Goal: Task Accomplishment & Management: Manage account settings

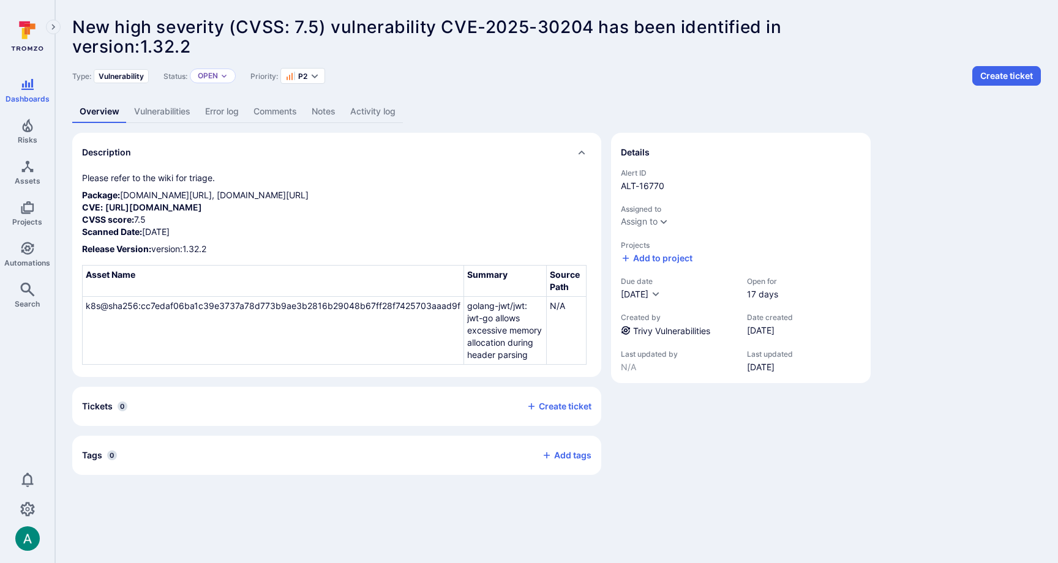
click at [147, 117] on link "Vulnerabilities" at bounding box center [162, 111] width 71 height 23
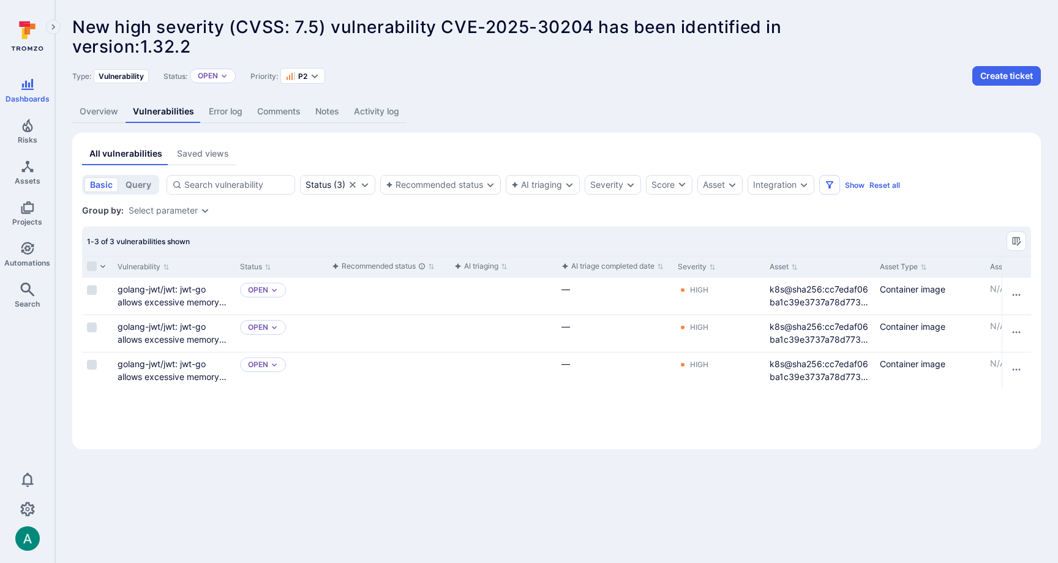
click at [91, 110] on link "Overview" at bounding box center [98, 111] width 53 height 23
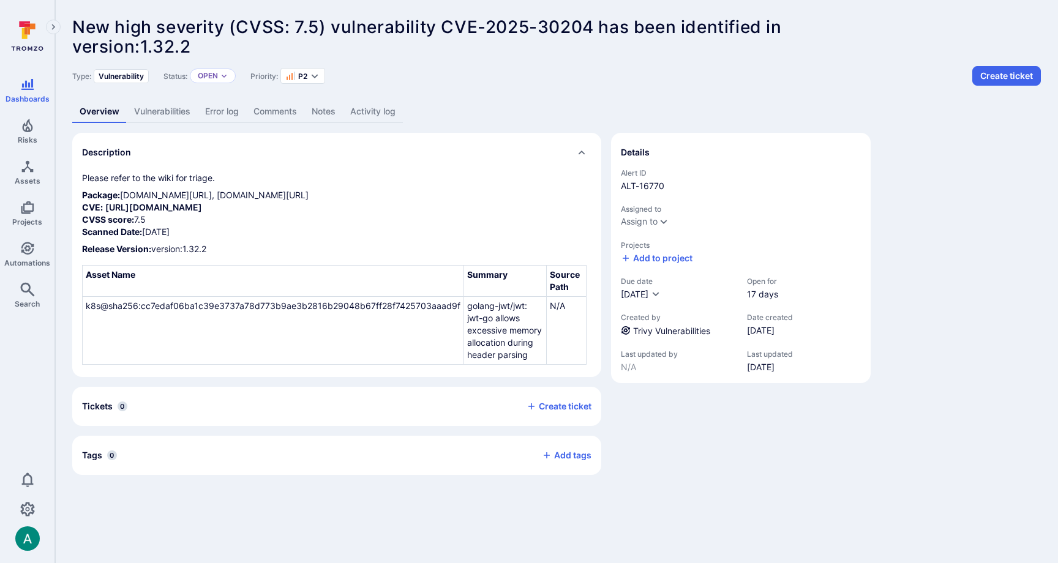
click at [163, 114] on link "Vulnerabilities" at bounding box center [162, 111] width 71 height 23
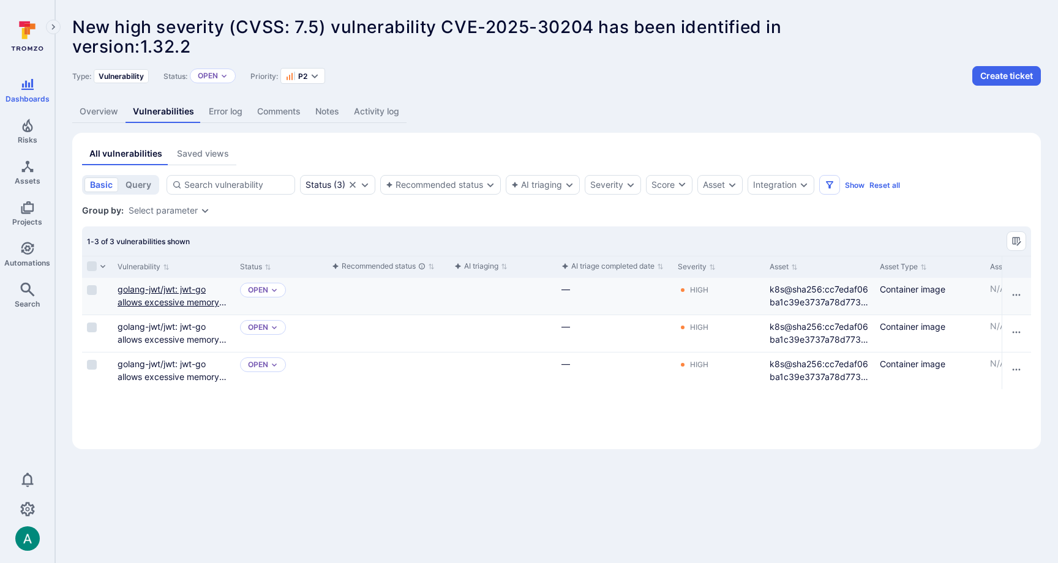
click at [176, 297] on link "golang-jwt/jwt: jwt-go allows excessive memory allocation during header parsing" at bounding box center [172, 308] width 109 height 49
click at [181, 297] on link "golang-jwt/jwt: jwt-go allows excessive memory allocation during header parsing" at bounding box center [172, 308] width 109 height 49
click at [174, 327] on link "golang-jwt/jwt: jwt-go allows excessive memory allocation during header parsing" at bounding box center [172, 345] width 109 height 49
click at [113, 116] on link "Overview" at bounding box center [98, 111] width 53 height 23
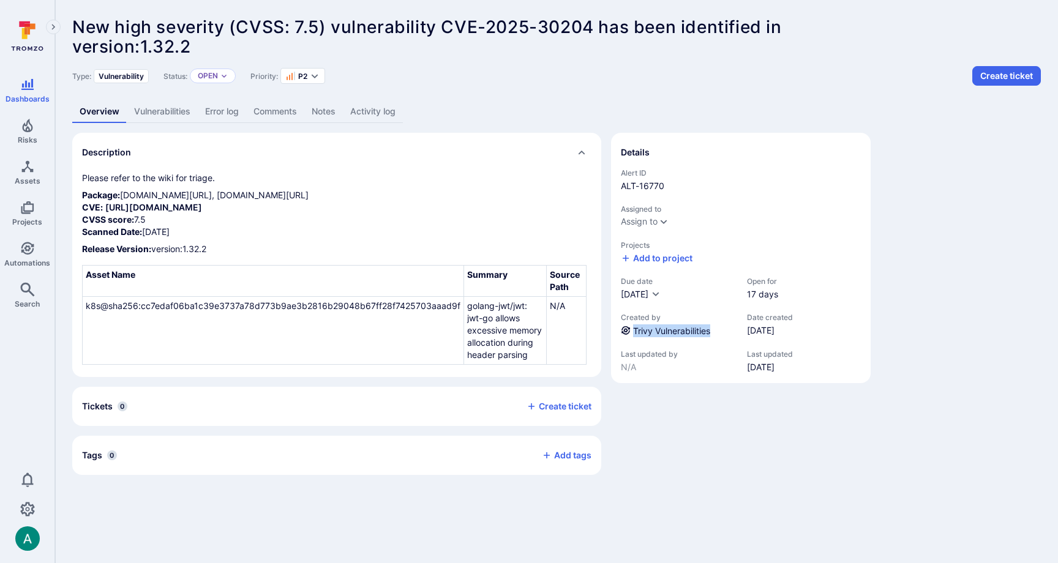
click at [152, 112] on link "Vulnerabilities" at bounding box center [162, 111] width 71 height 23
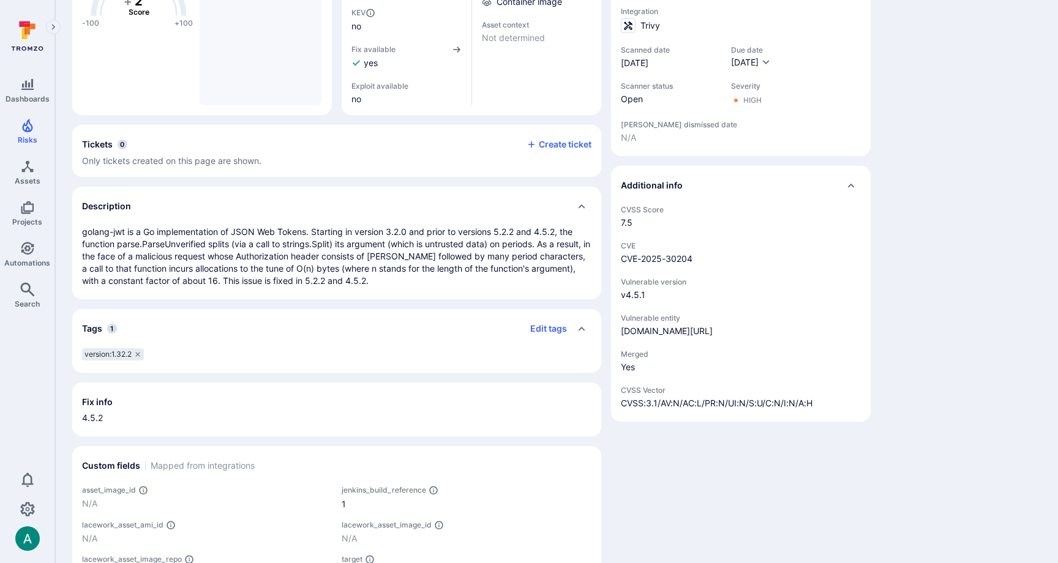
scroll to position [363, 0]
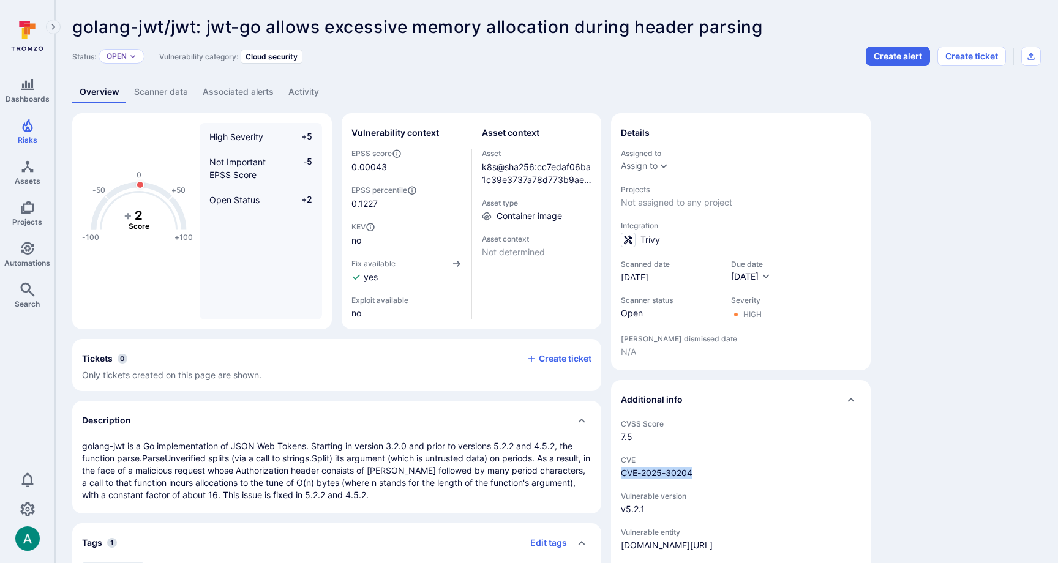
drag, startPoint x: 697, startPoint y: 467, endPoint x: 618, endPoint y: 467, distance: 78.4
click at [618, 467] on div "CVSS Score 7.5 CVE CVE-2025-30204 Vulnerable version v5.2.1 Vulnerable entity g…" at bounding box center [741, 527] width 260 height 217
copy link "CVE-2025-30204"
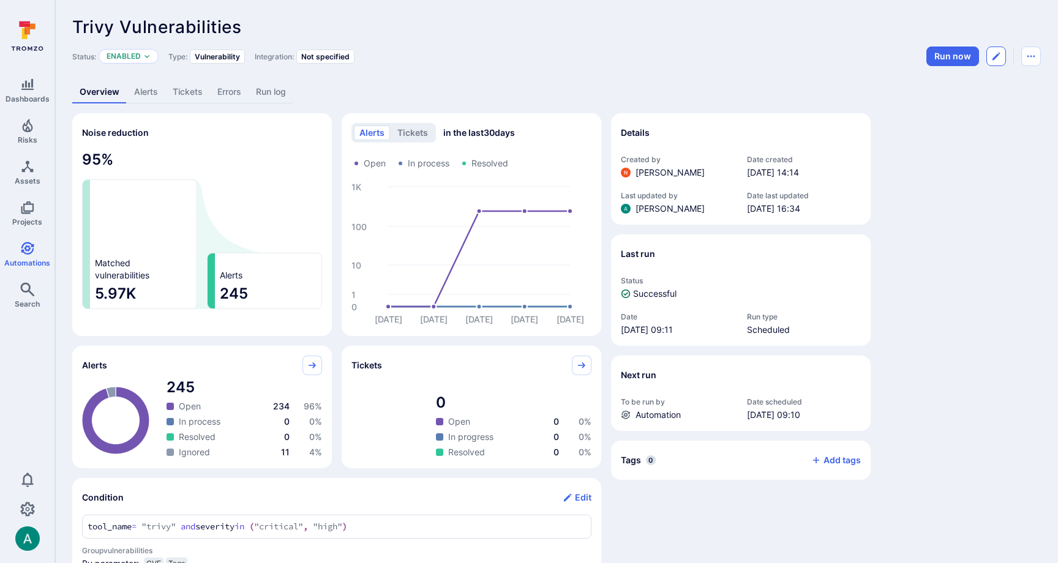
click at [995, 58] on icon "Edit automation" at bounding box center [995, 56] width 7 height 7
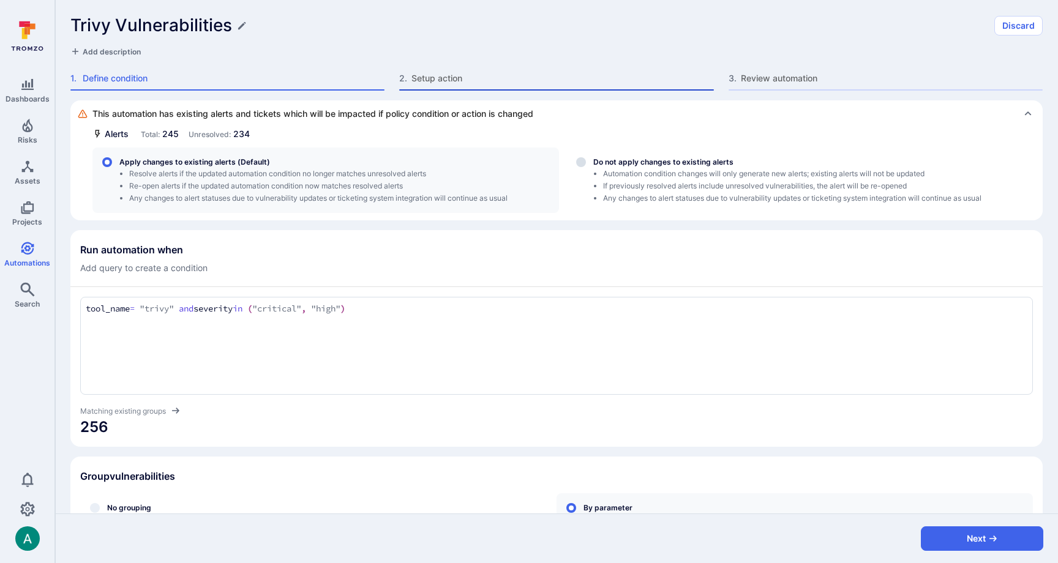
click at [436, 77] on span "Setup action" at bounding box center [562, 78] width 302 height 12
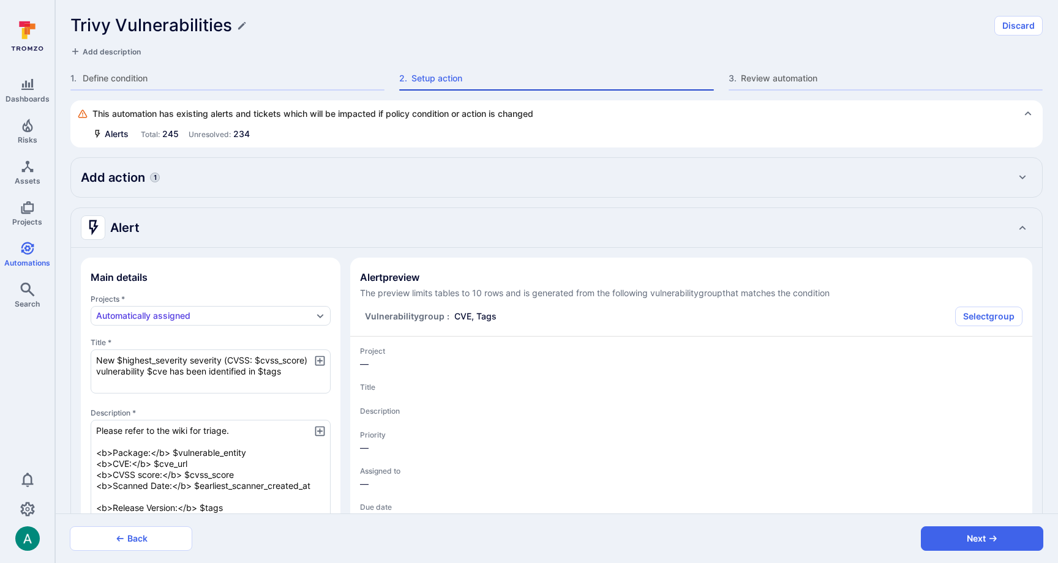
type textarea "x"
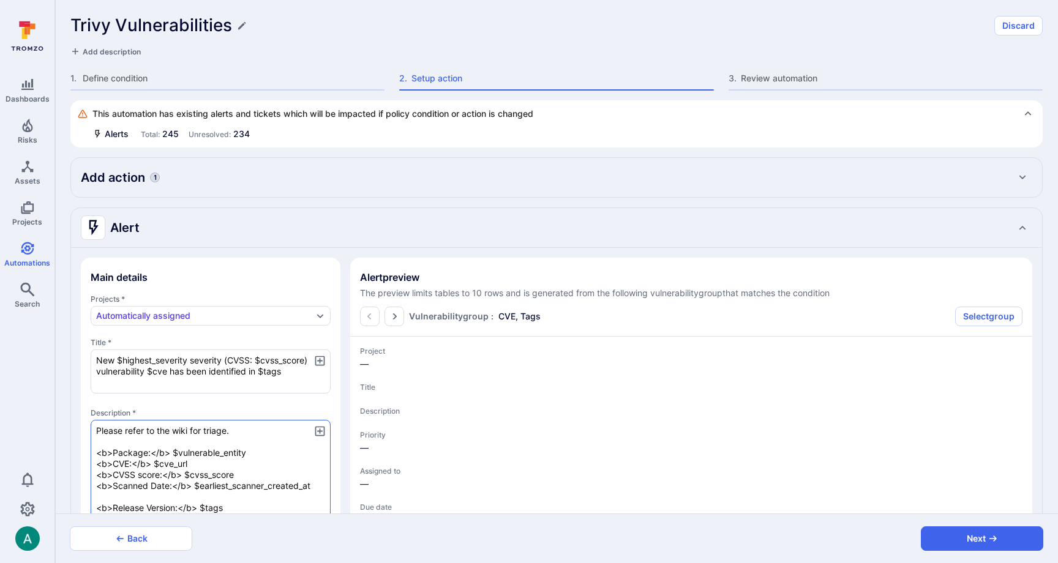
type textarea "x"
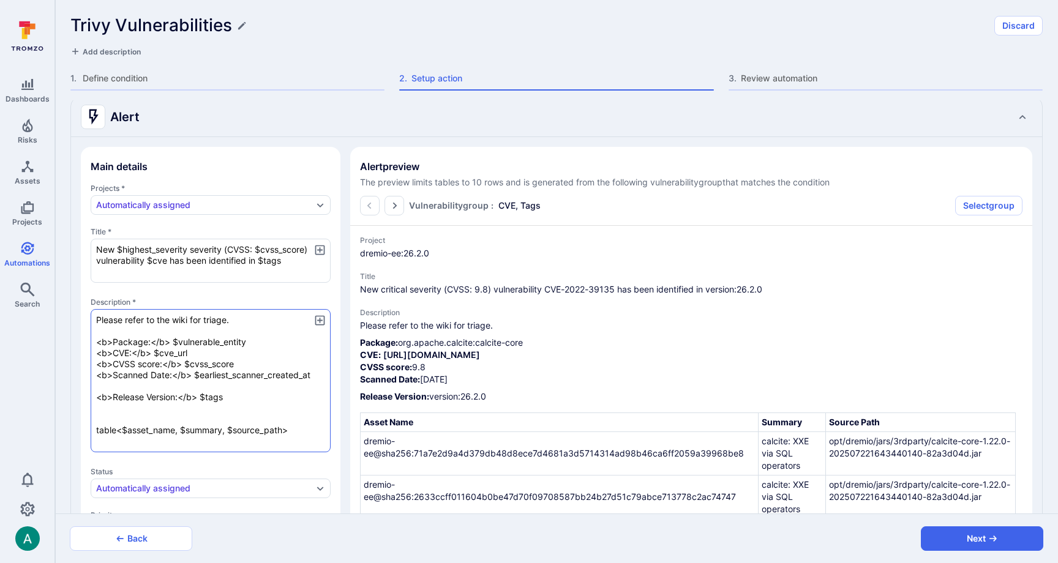
scroll to position [113, 0]
click at [284, 429] on textarea "Please refer to the wiki for triage. <b>Package:</b> $vulnerable_entity <b>CVE:…" at bounding box center [211, 378] width 240 height 143
click at [318, 315] on icon "button" at bounding box center [319, 318] width 13 height 13
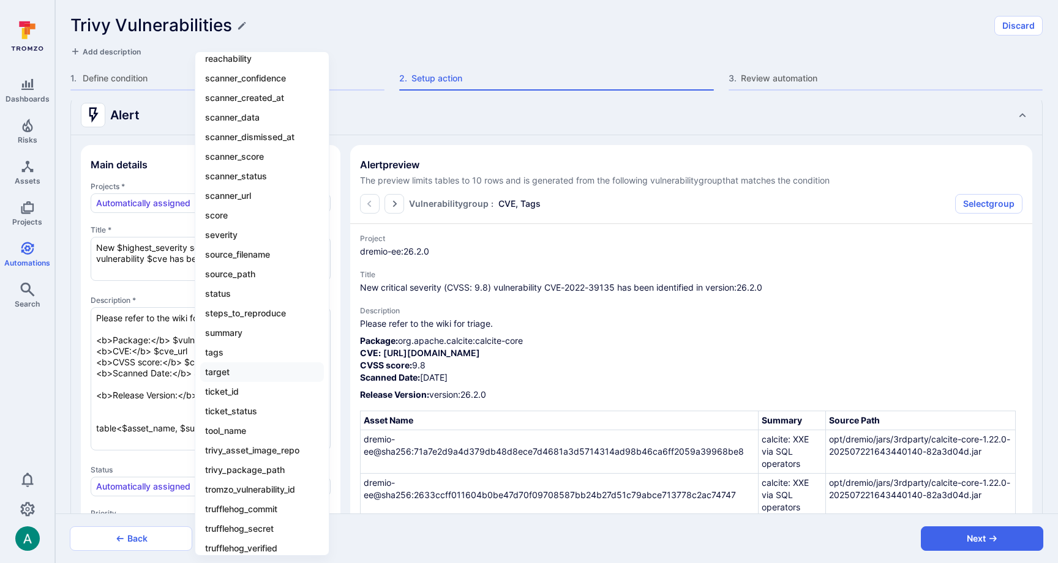
scroll to position [1008, 0]
click at [266, 375] on li "target" at bounding box center [262, 372] width 124 height 20
type textarea "x"
type textarea "Please refer to the wiki for triage. <b>Package:</b> $vulnerable_entity <b>CVE:…"
type textarea "x"
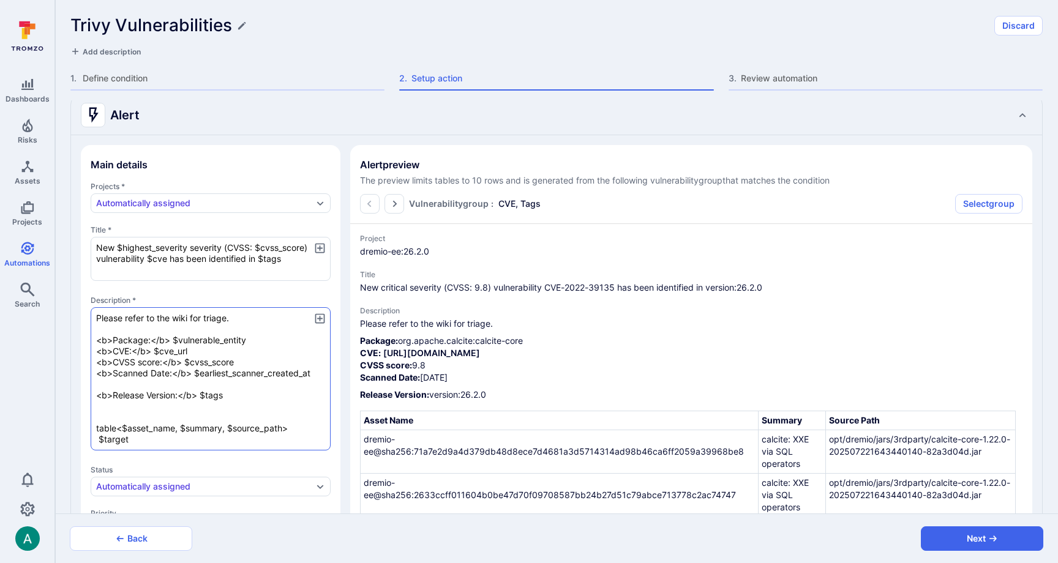
type textarea "x"
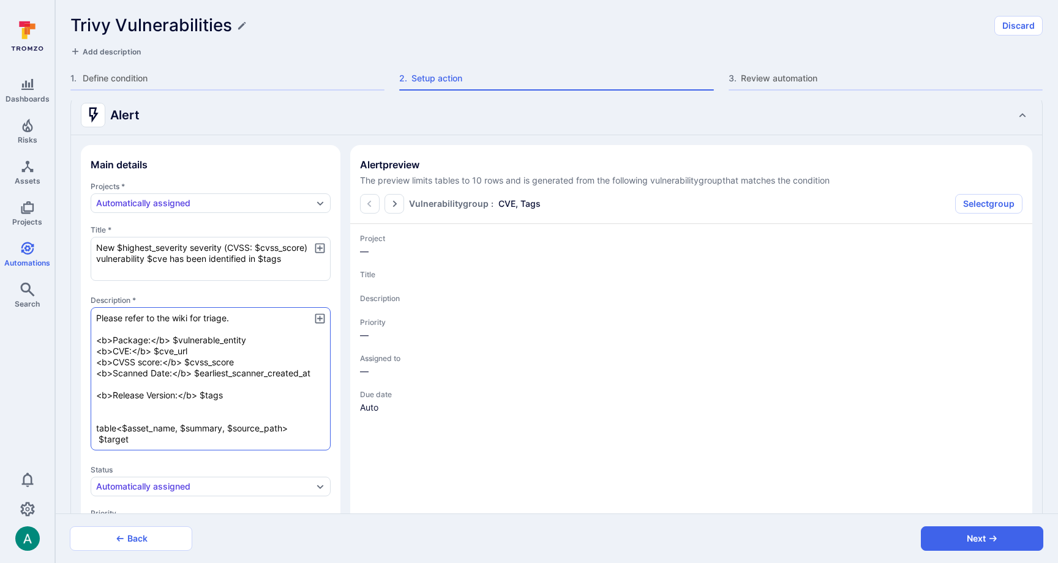
click at [283, 427] on textarea "Please refer to the wiki for triage. <b>Package:</b> $vulnerable_entity <b>CVE:…" at bounding box center [211, 378] width 240 height 143
type textarea "x"
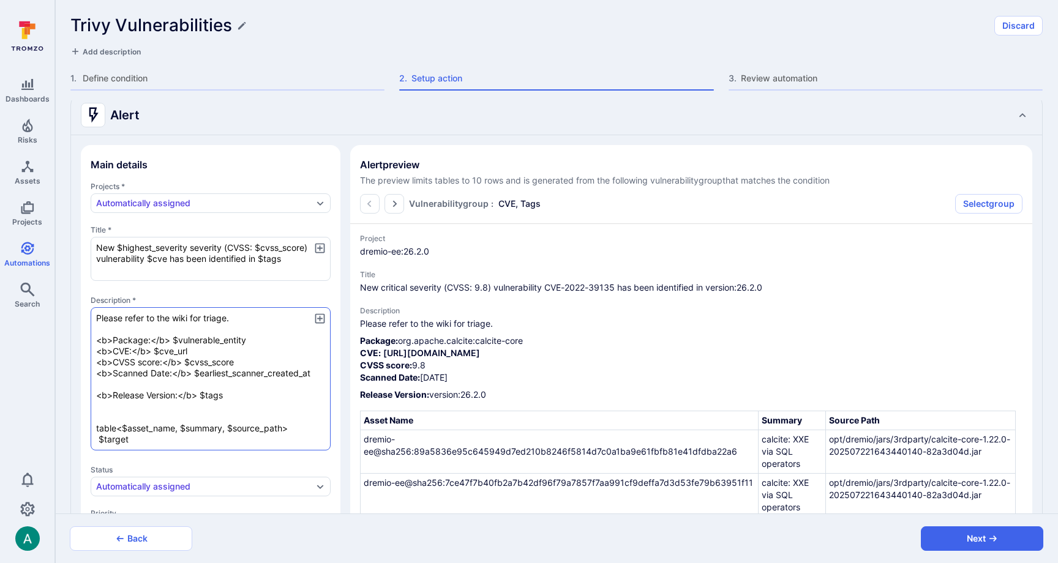
type textarea "x"
type textarea "Please refer to the wiki for triage. <b>Package:</b> $vulnerable_entity <b>CVE:…"
type textarea "x"
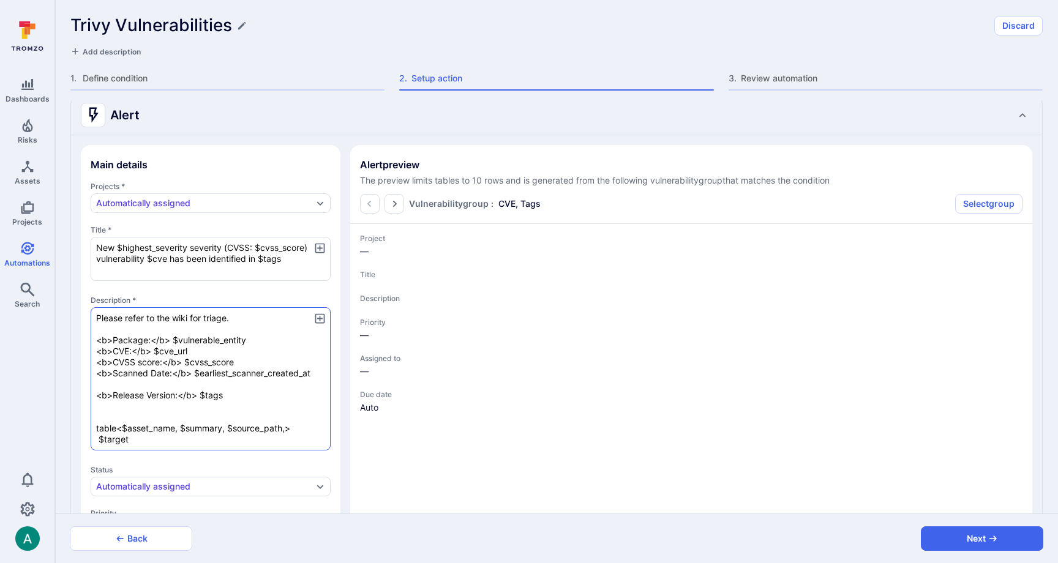
type textarea "x"
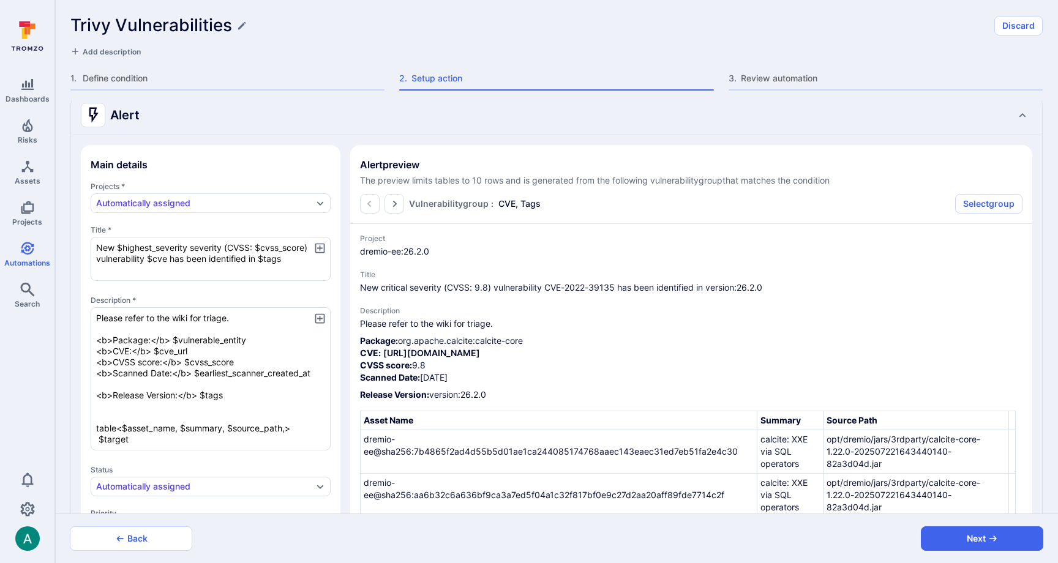
scroll to position [81, 0]
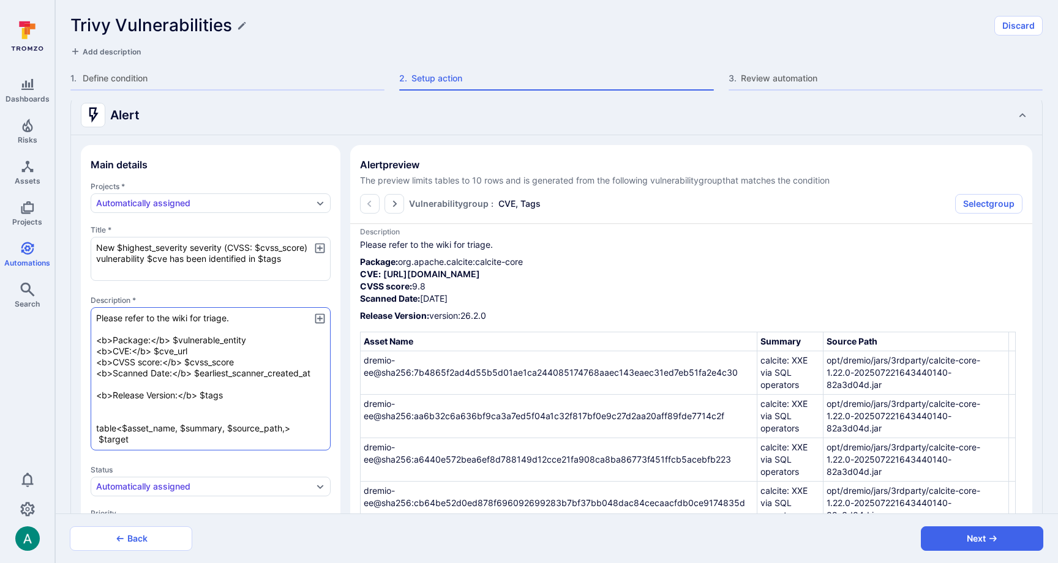
type textarea "x"
type textarea "Please refer to the wiki for triage. <b>Package:</b> $vulnerable_entity <b>CVE:…"
type textarea "x"
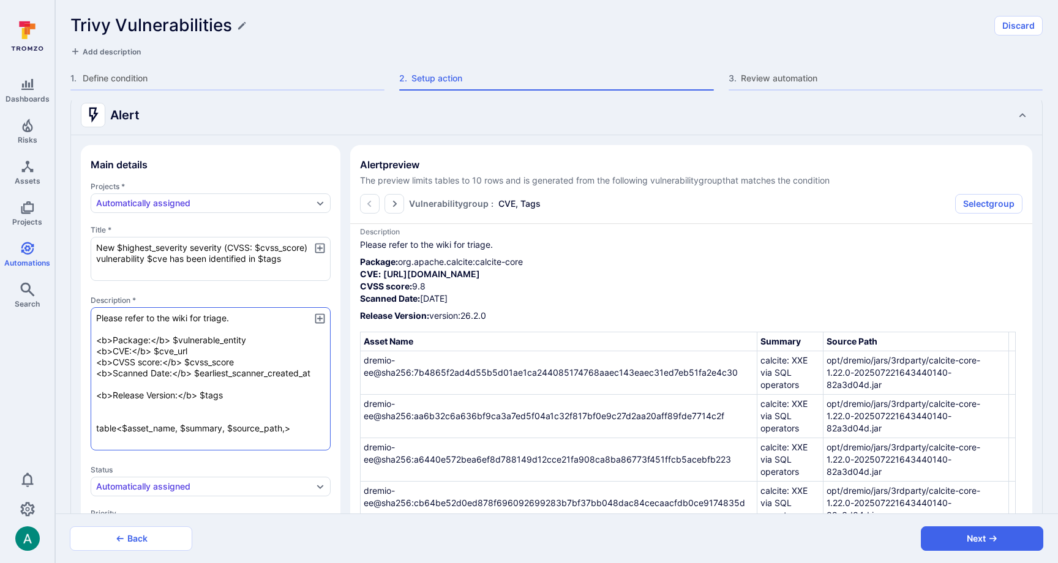
scroll to position [0, 0]
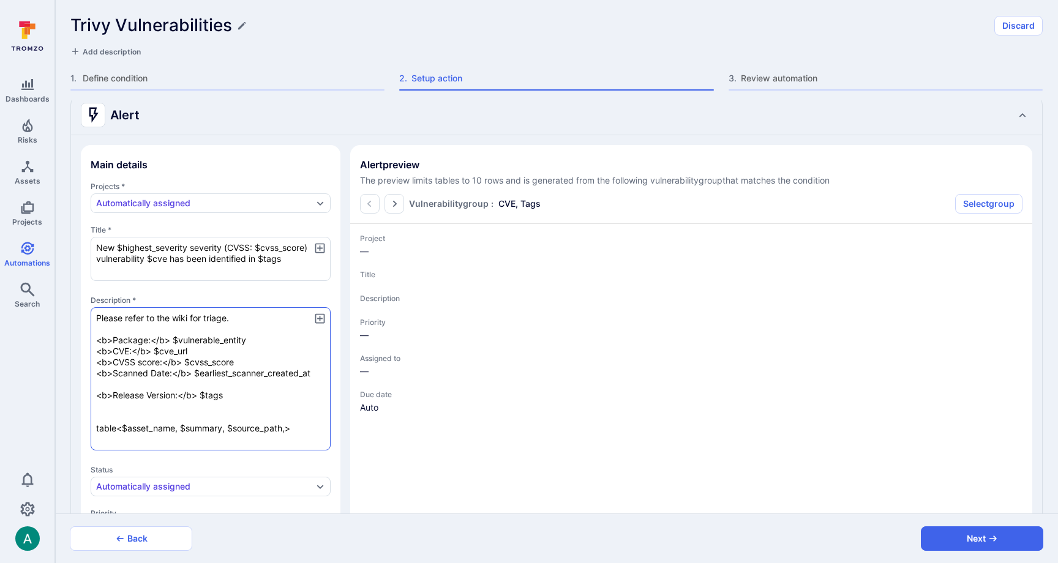
type textarea "x"
paste textarea "$target"
type textarea "x"
type textarea "Please refer to the wiki for triage. <b>Package:</b> $vulnerable_entity <b>CVE:…"
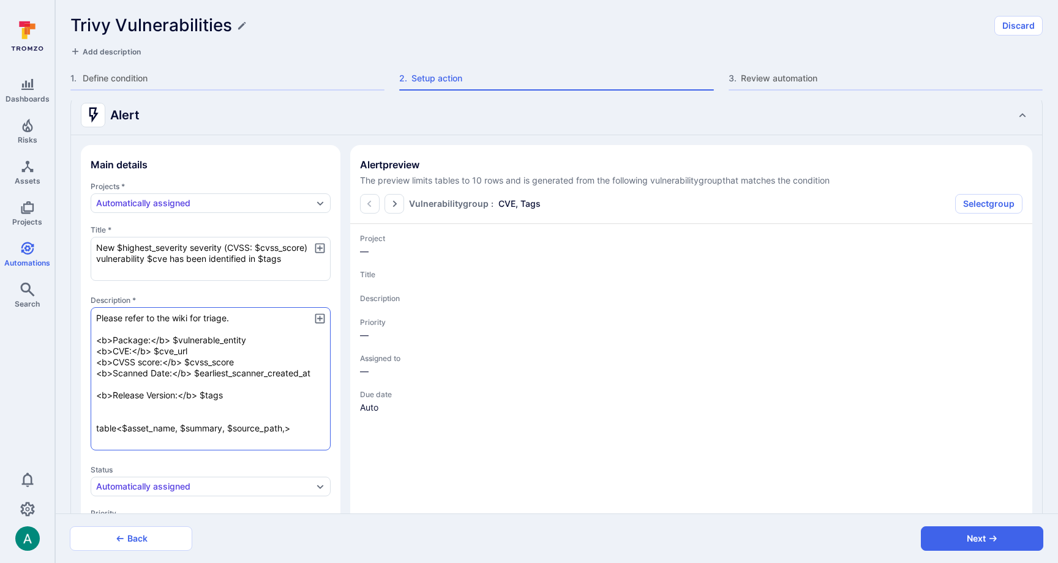
type textarea "x"
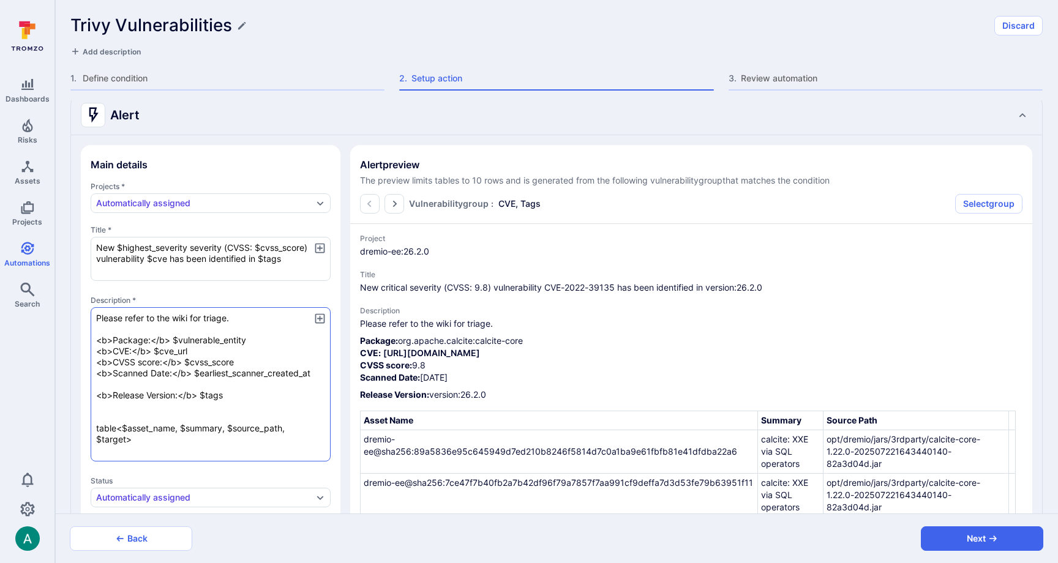
type textarea "x"
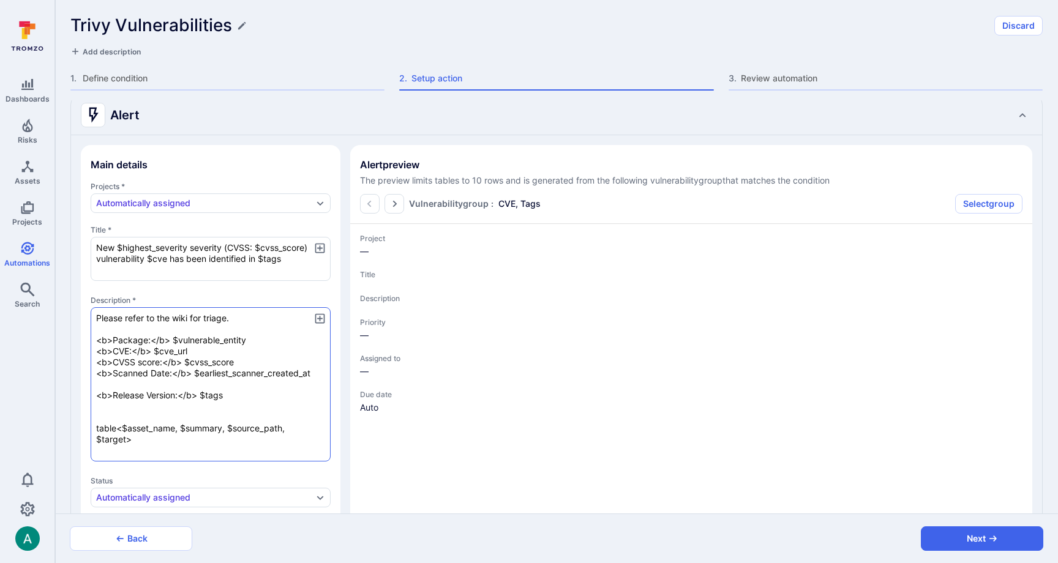
type textarea "x"
type textarea "Please refer to the wiki for triage. <b>Package:</b> $vulnerable_entity <b>CVE:…"
type textarea "x"
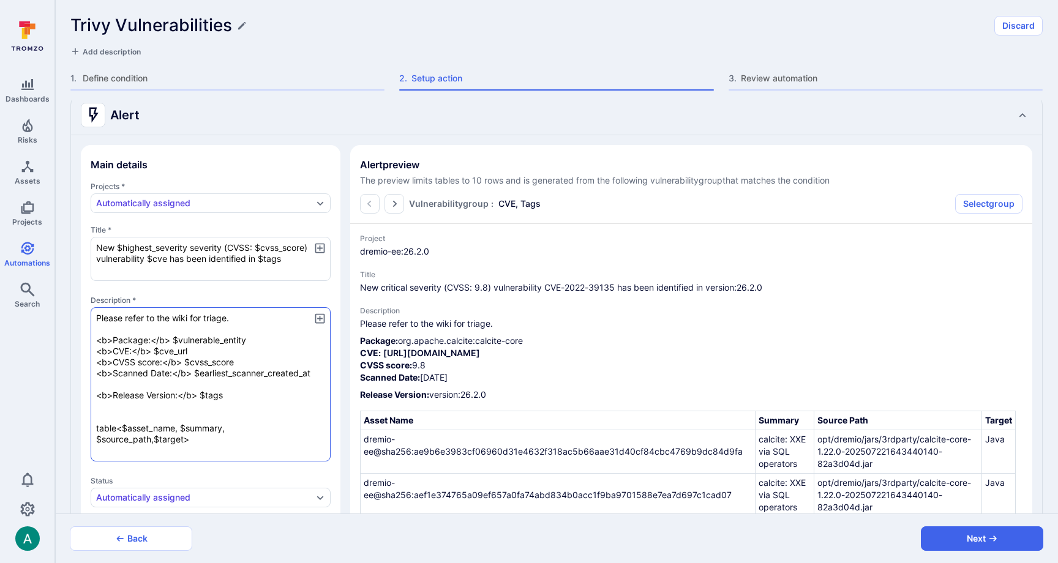
type textarea "x"
type textarea "Please refer to the wiki for triage. <b>Package:</b> $vulnerable_entity <b>CVE:…"
type textarea "x"
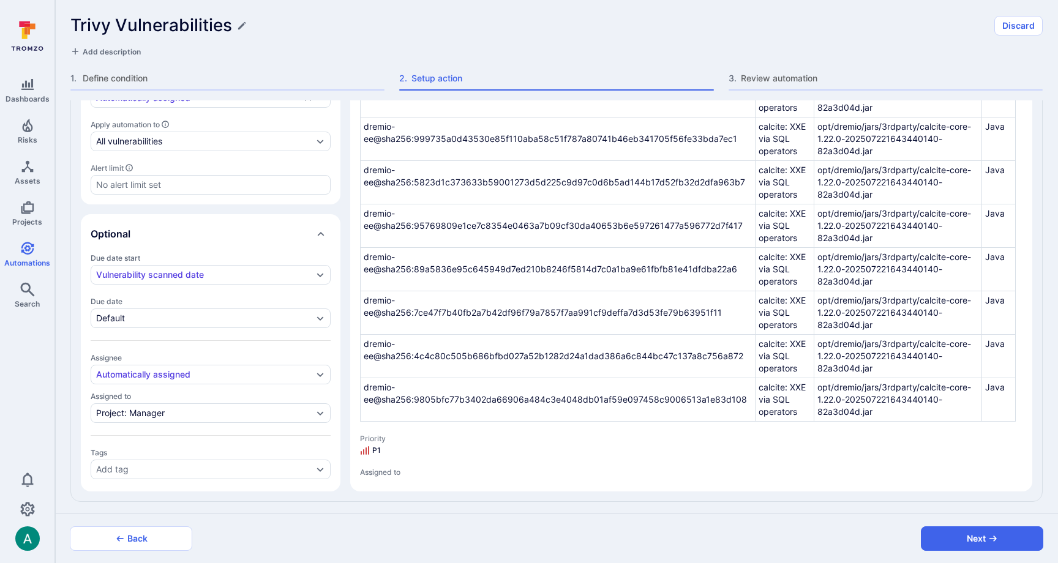
type textarea "Please refer to the wiki for triage. <b>Package:</b> $vulnerable_entity <b>CVE:…"
click at [152, 539] on button "Back" at bounding box center [131, 538] width 122 height 24
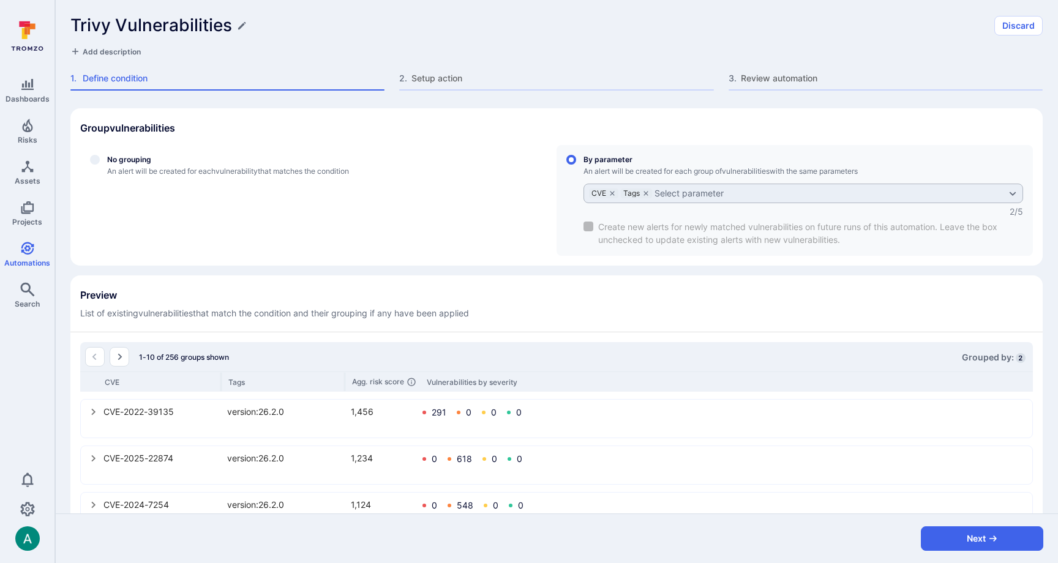
scroll to position [343, 0]
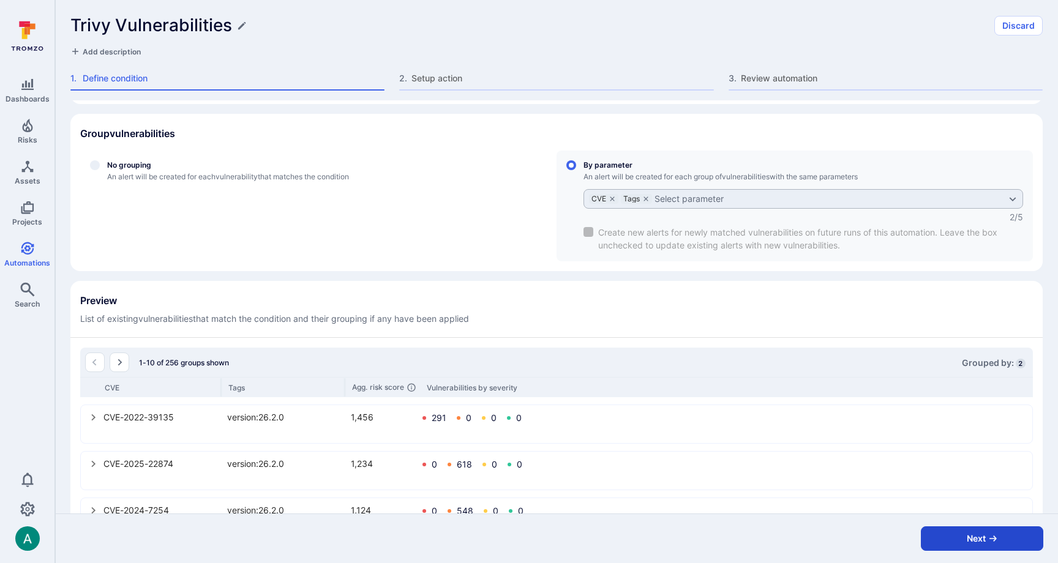
click at [965, 534] on button "Next" at bounding box center [982, 538] width 122 height 24
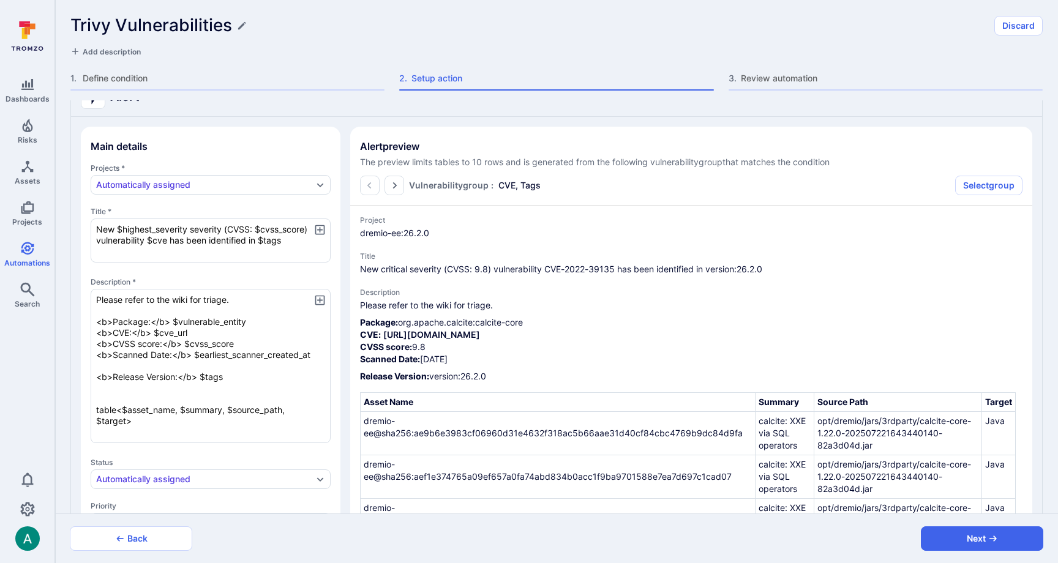
scroll to position [121, 0]
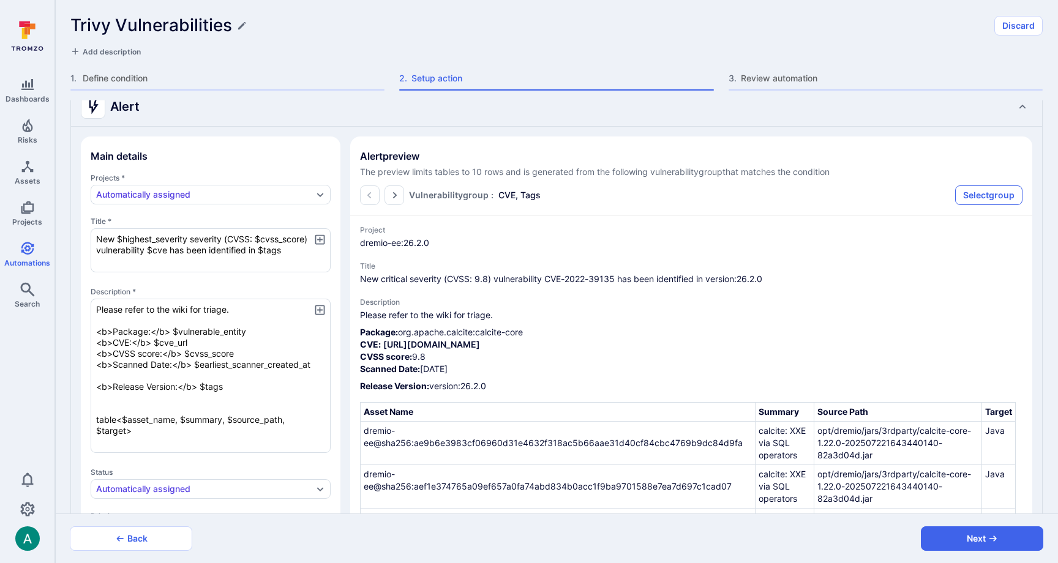
click at [990, 193] on button "Select group" at bounding box center [988, 195] width 67 height 20
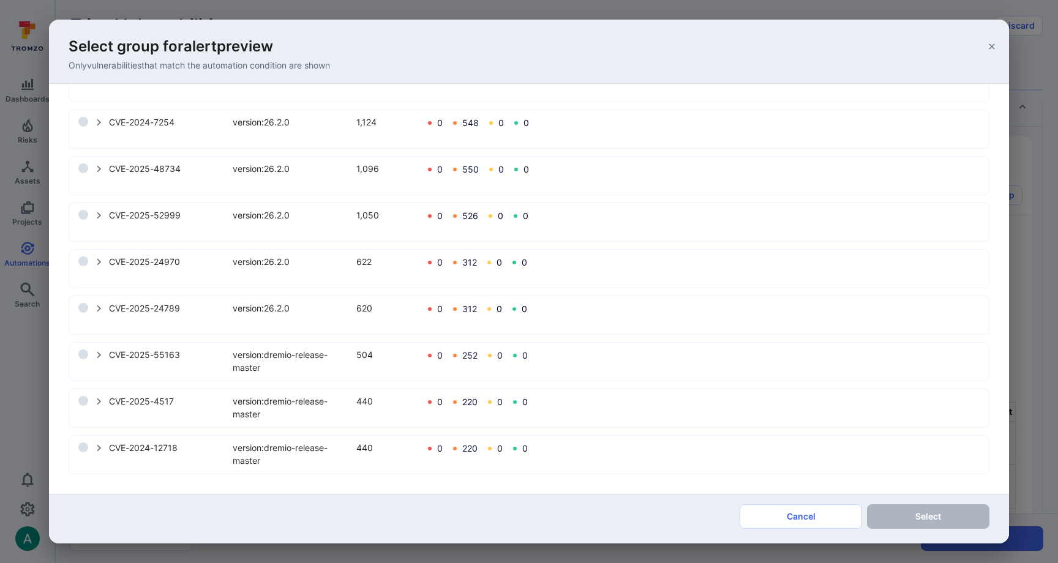
scroll to position [0, 0]
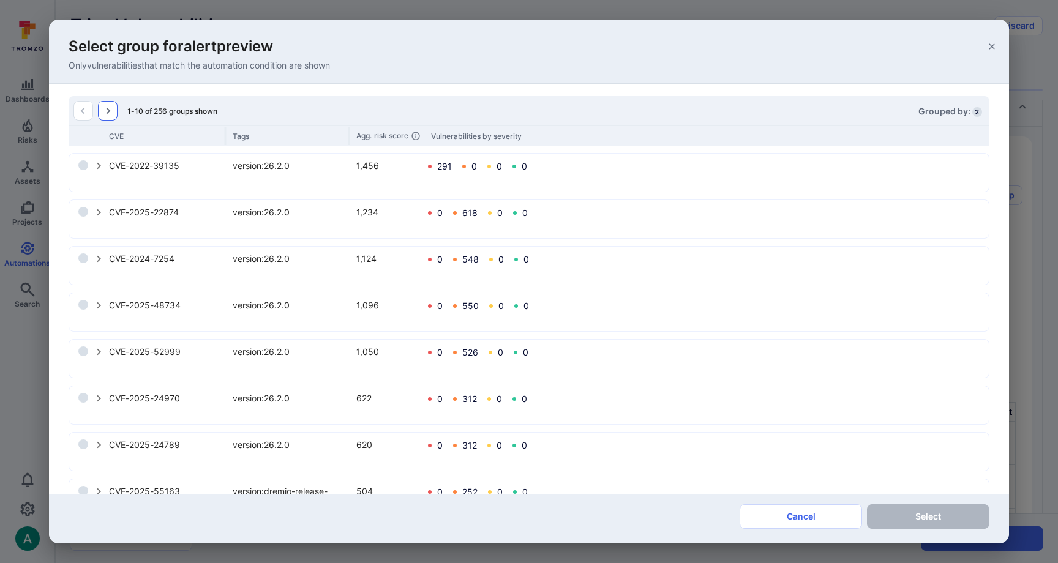
click at [106, 111] on icon "Go to the next page" at bounding box center [108, 111] width 10 height 10
click at [121, 135] on div "CVE" at bounding box center [167, 135] width 116 height 9
click at [115, 135] on div "CVE" at bounding box center [167, 135] width 116 height 9
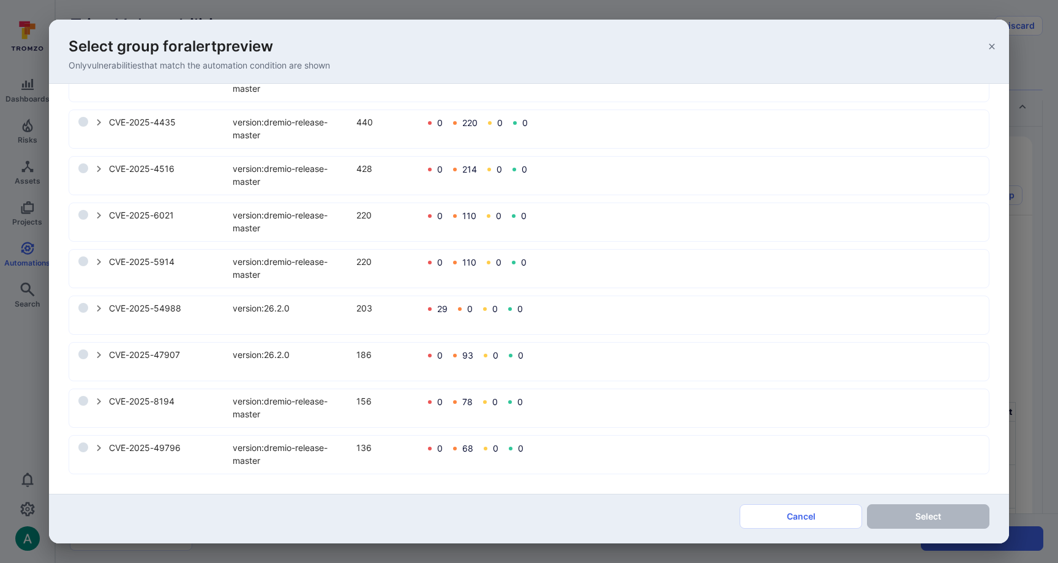
scroll to position [0, 0]
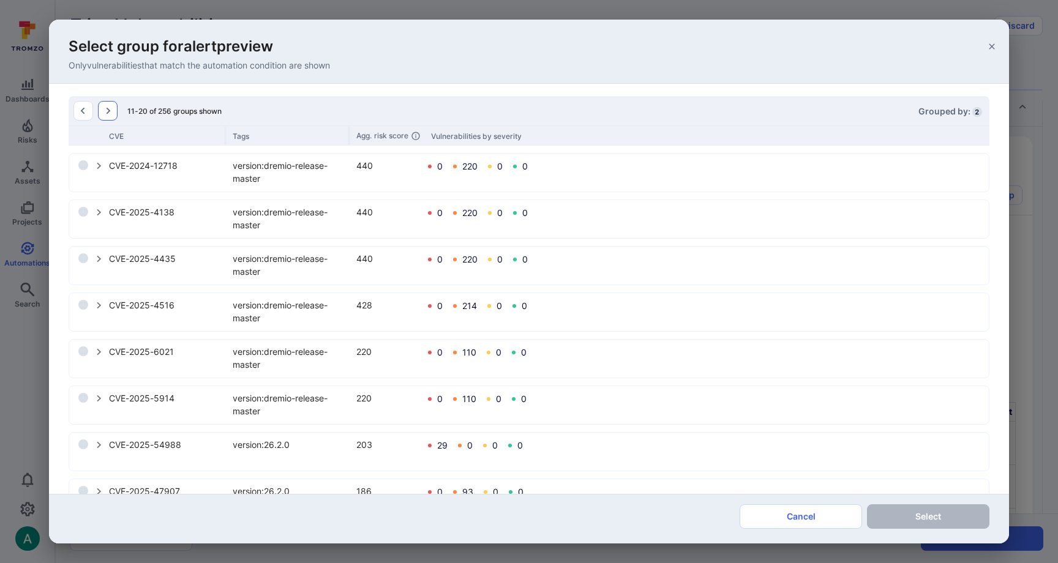
click at [110, 105] on button "Go to the next page" at bounding box center [108, 111] width 20 height 20
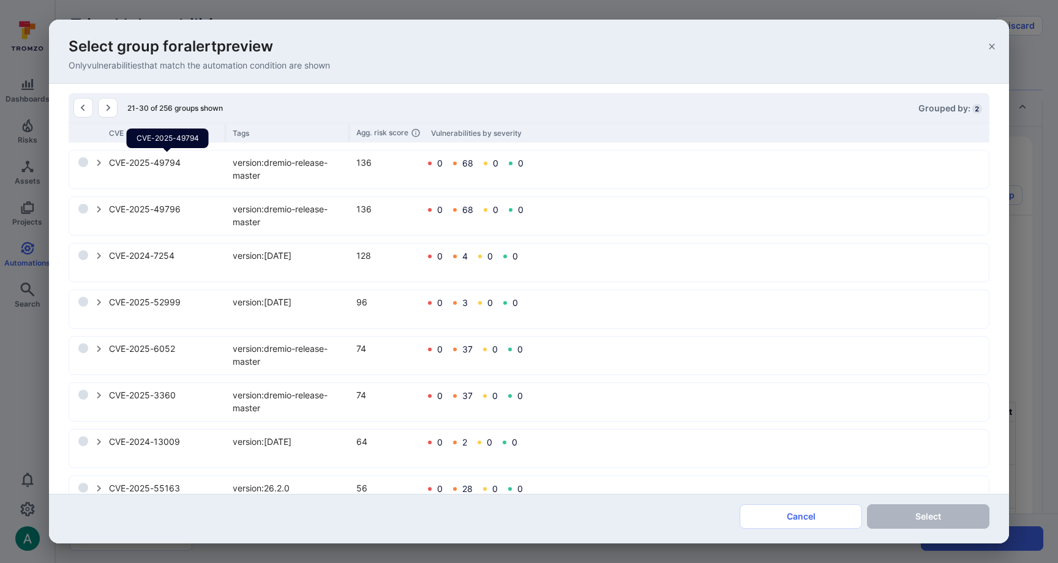
scroll to position [137, 0]
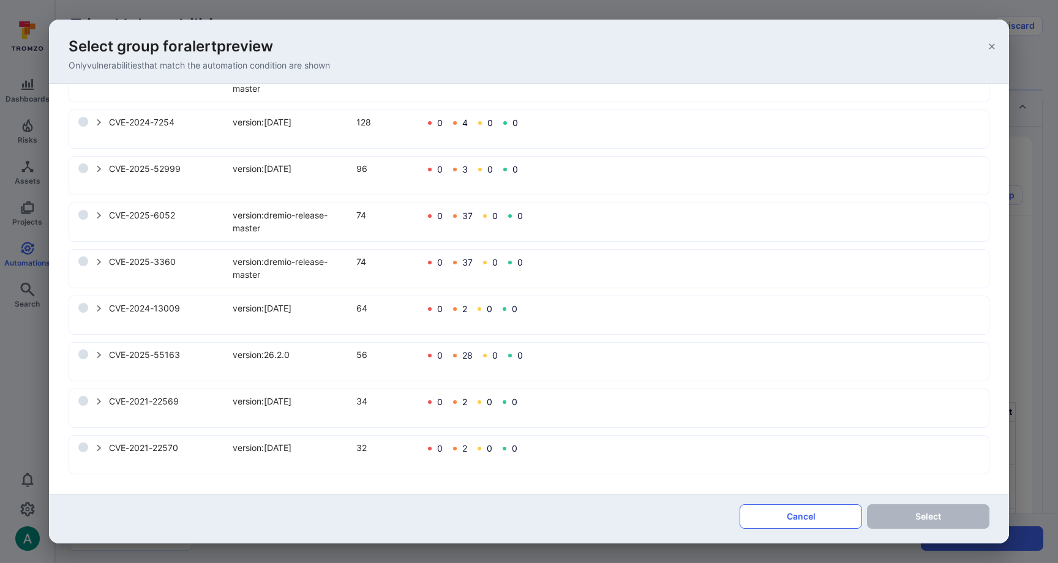
click at [798, 518] on button "Cancel" at bounding box center [801, 516] width 122 height 24
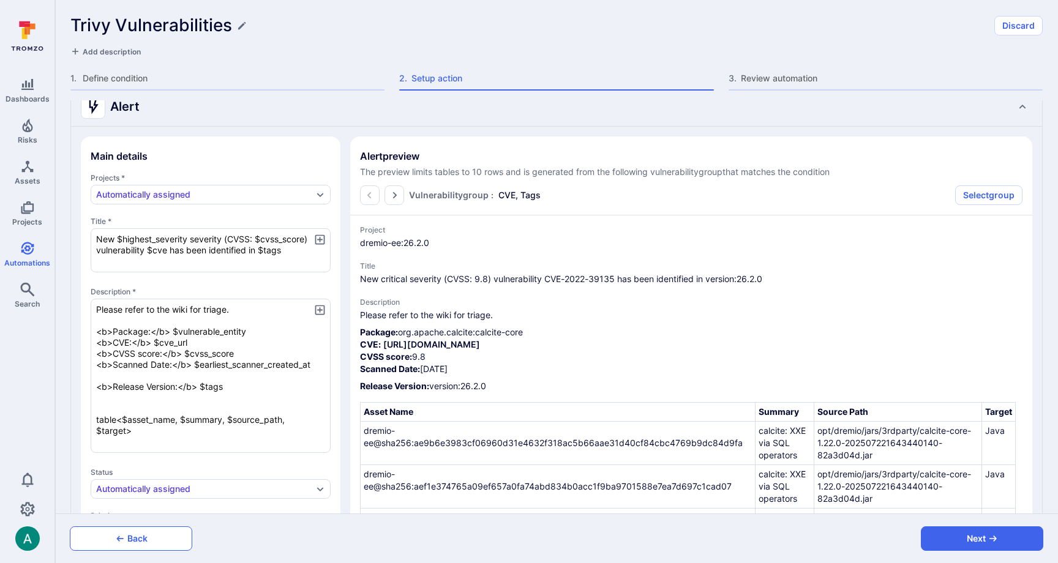
click at [158, 540] on button "Back" at bounding box center [131, 538] width 122 height 24
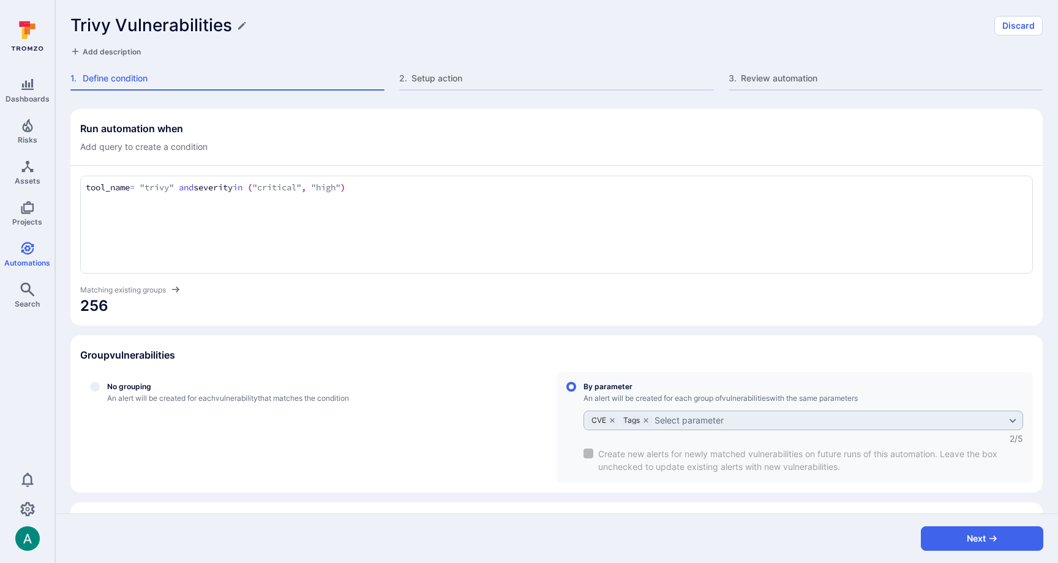
drag, startPoint x: 411, startPoint y: 203, endPoint x: 411, endPoint y: 196, distance: 6.8
click at [411, 202] on div "tool_name = "trivy" and severity in ("critical", "high") tool_name = "trivy" an…" at bounding box center [556, 225] width 953 height 98
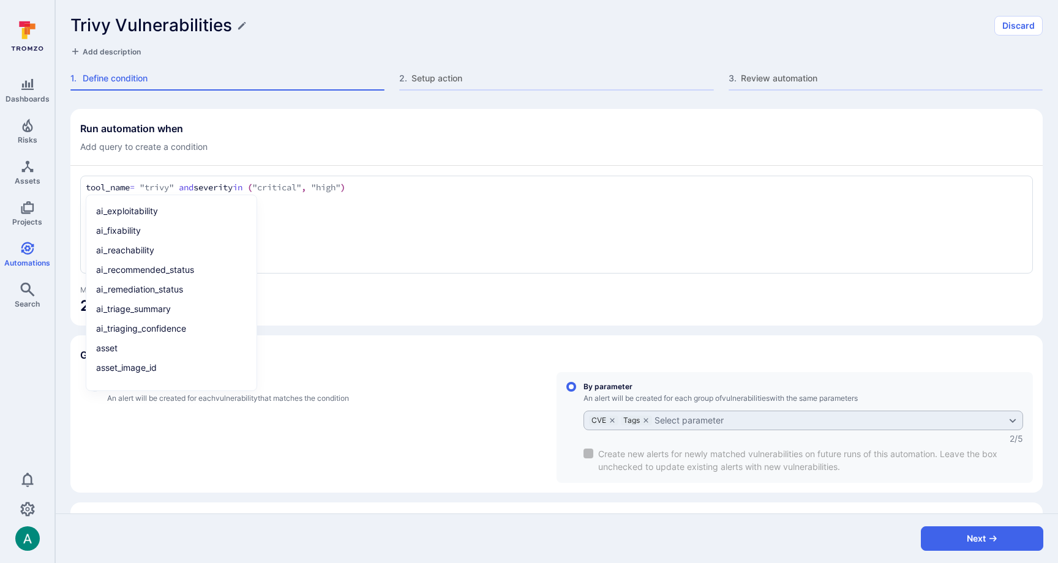
click at [412, 192] on textarea "tool_name = "trivy" and severity in ("critical", "high")" at bounding box center [557, 187] width 942 height 13
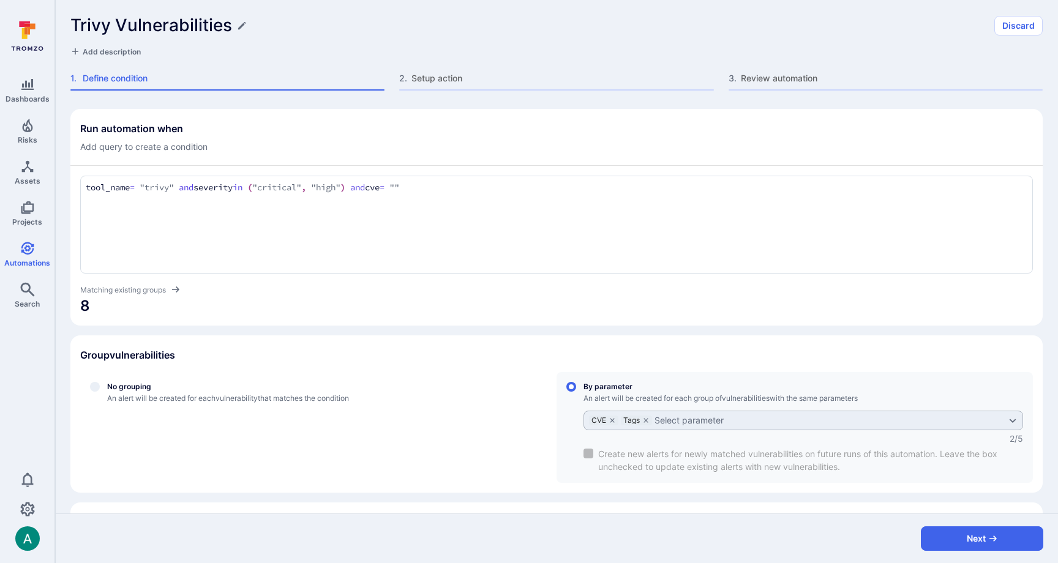
paste textarea "CVE-2025-30204"
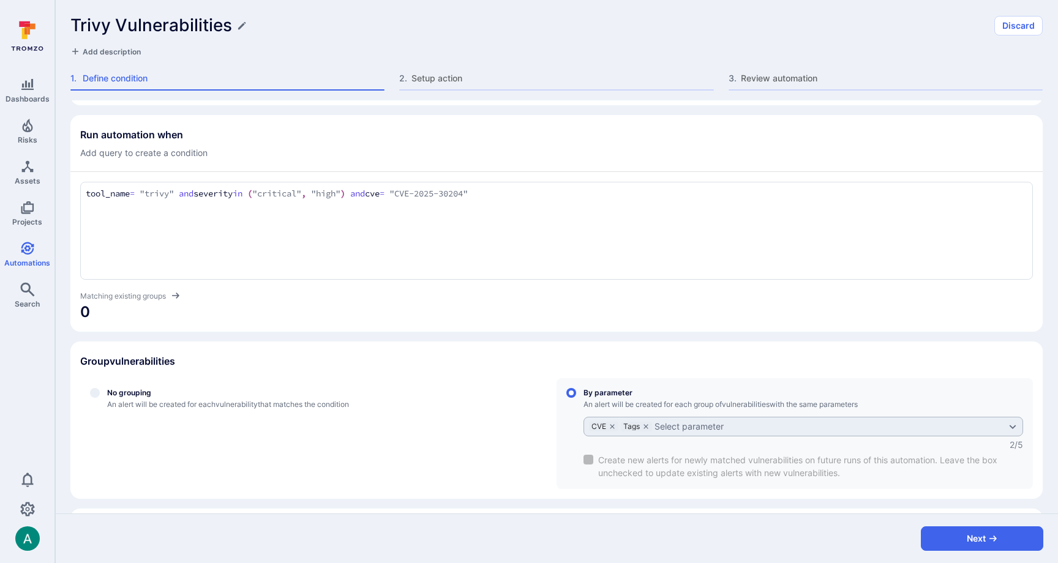
type textarea "tool_name = "trivy" and severity in ("critical", "high") and cve = "CVE-2025-30…"
click at [653, 354] on div "Group vulnerabilities" at bounding box center [556, 361] width 953 height 20
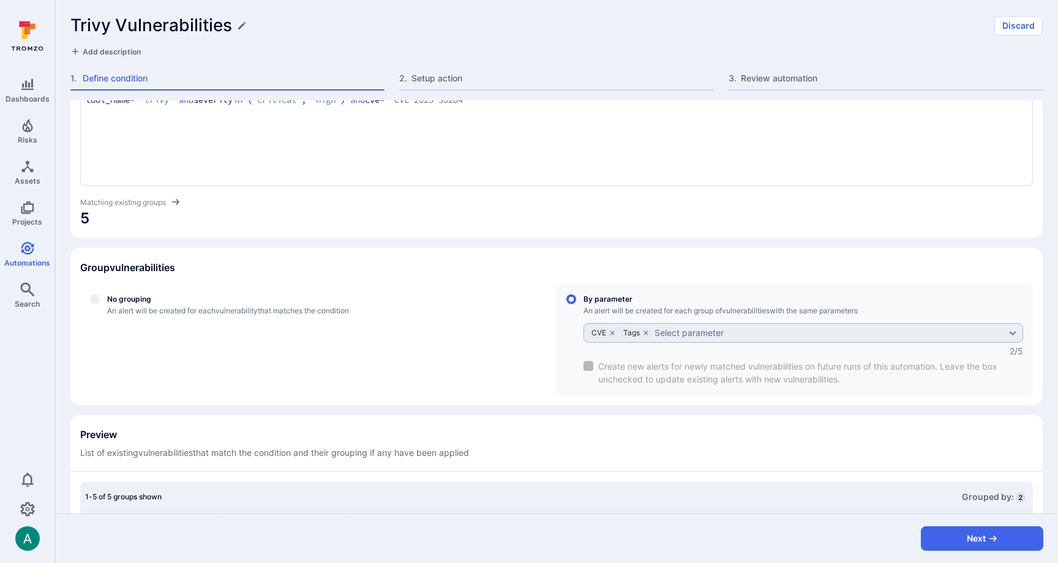
scroll to position [484, 0]
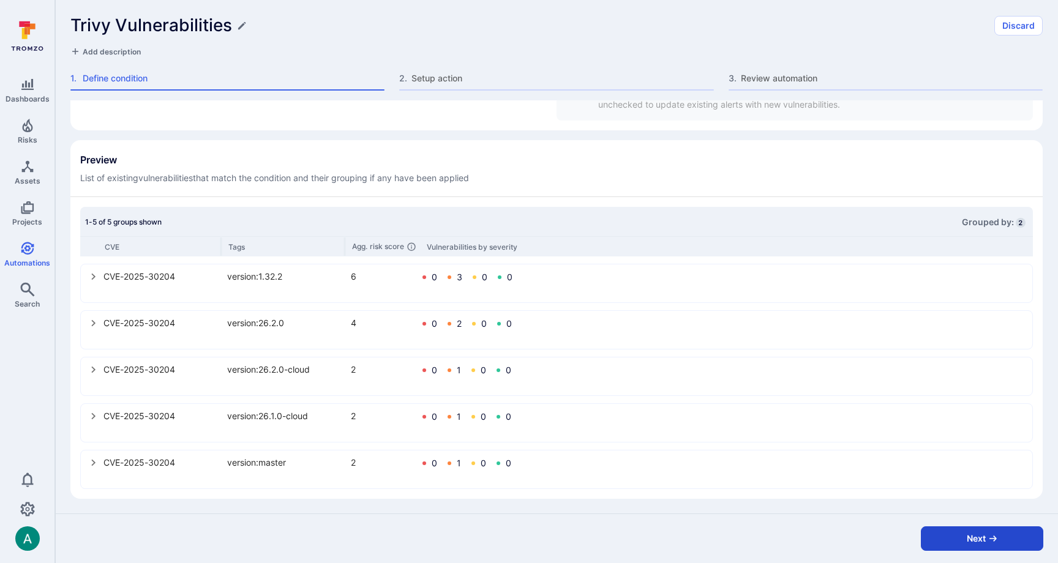
click at [948, 535] on button "Next" at bounding box center [982, 538] width 122 height 24
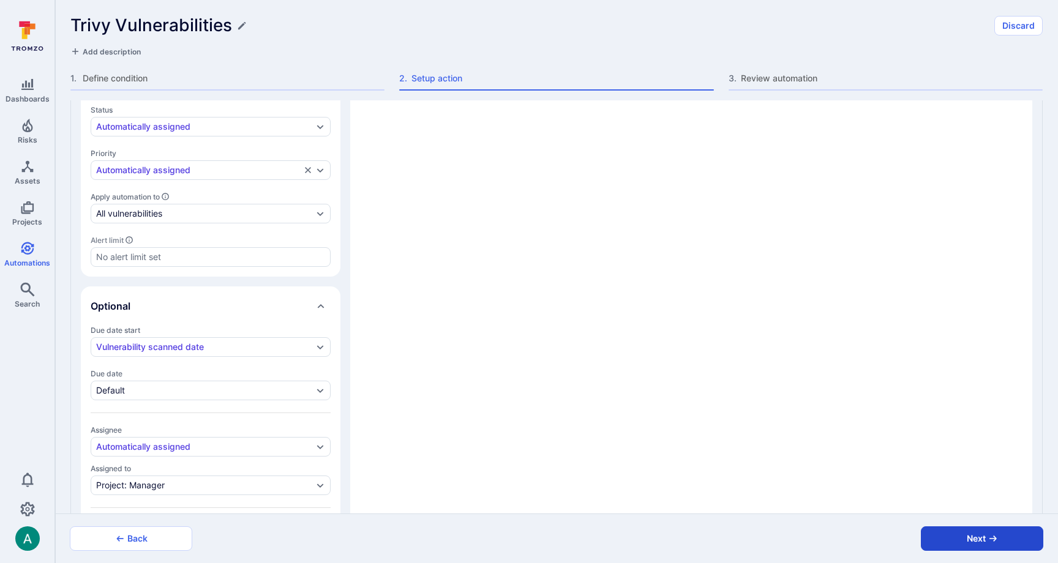
type textarea "x"
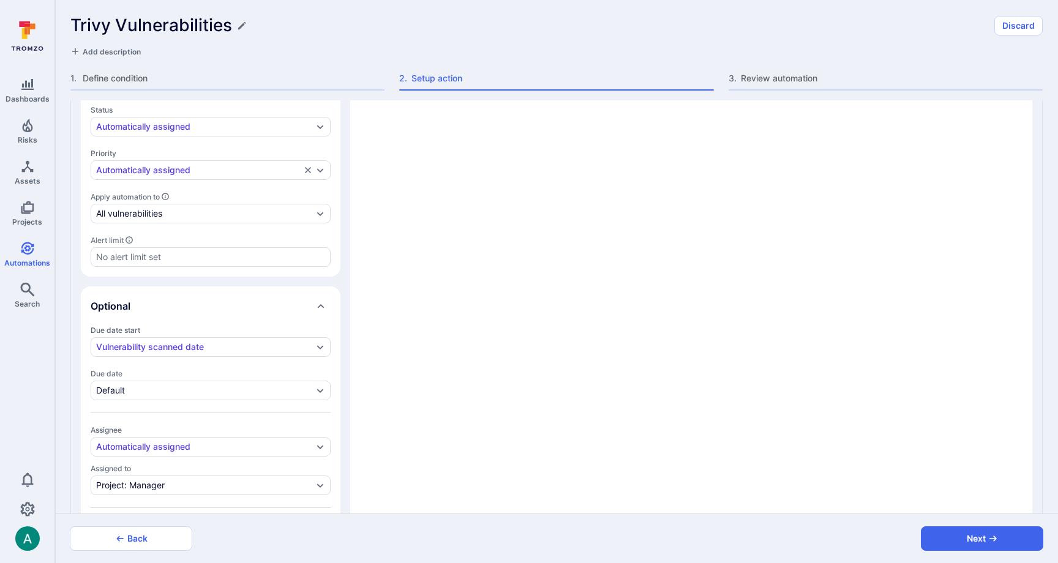
type textarea "x"
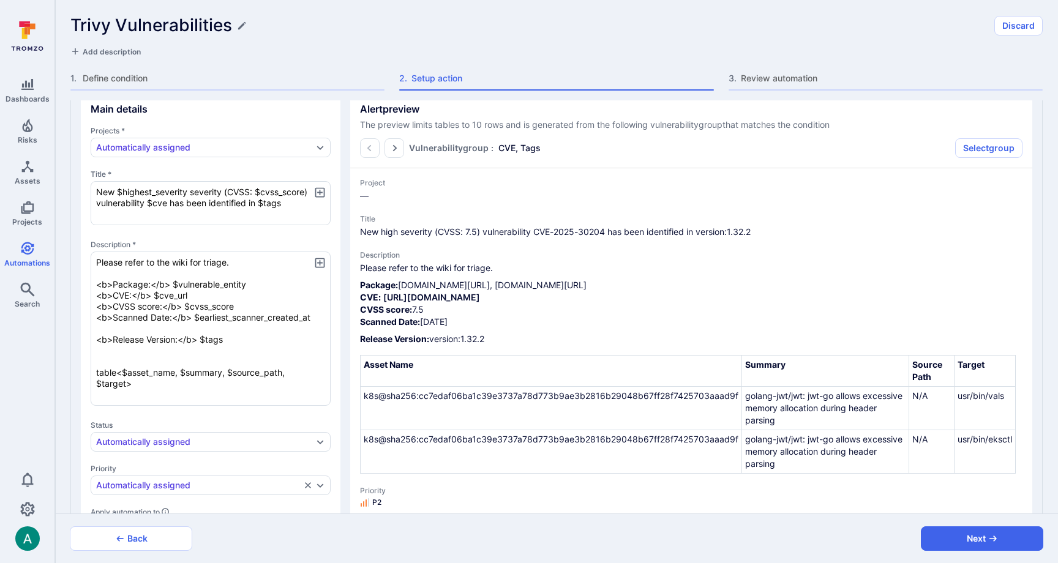
scroll to position [165, 0]
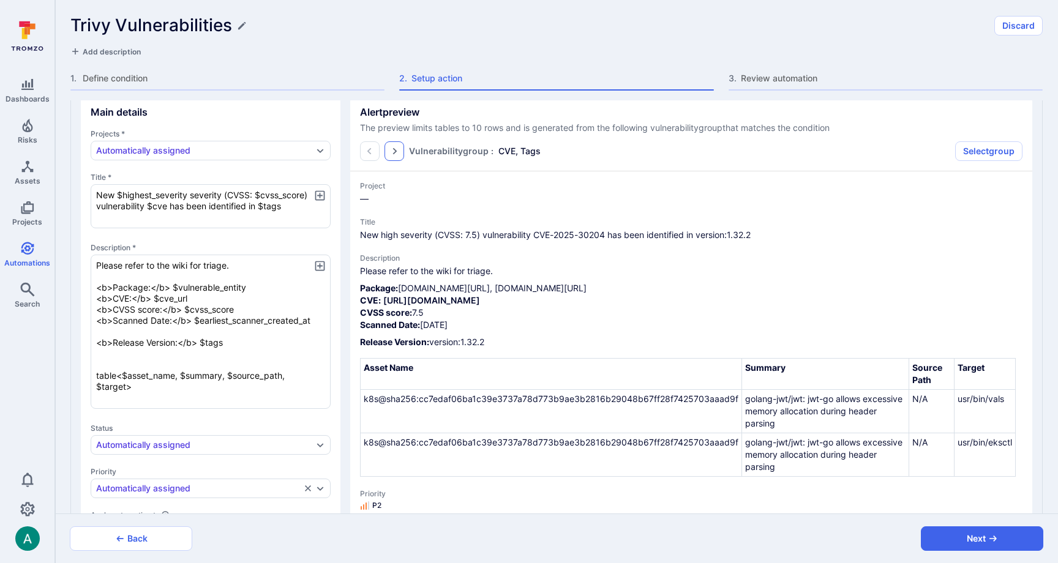
click at [392, 148] on icon "Go to the next page" at bounding box center [394, 151] width 10 height 10
type textarea "x"
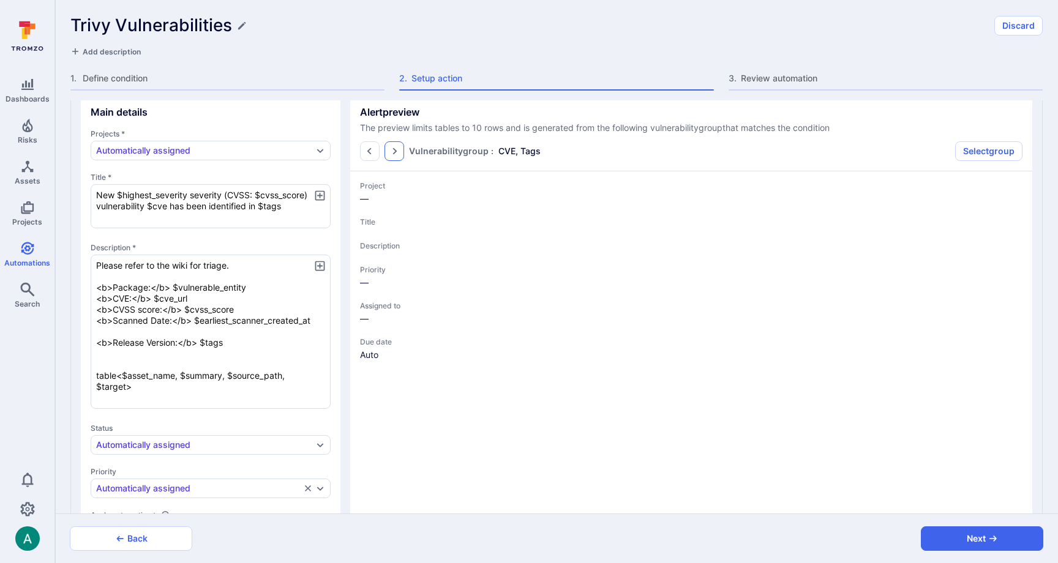
type textarea "x"
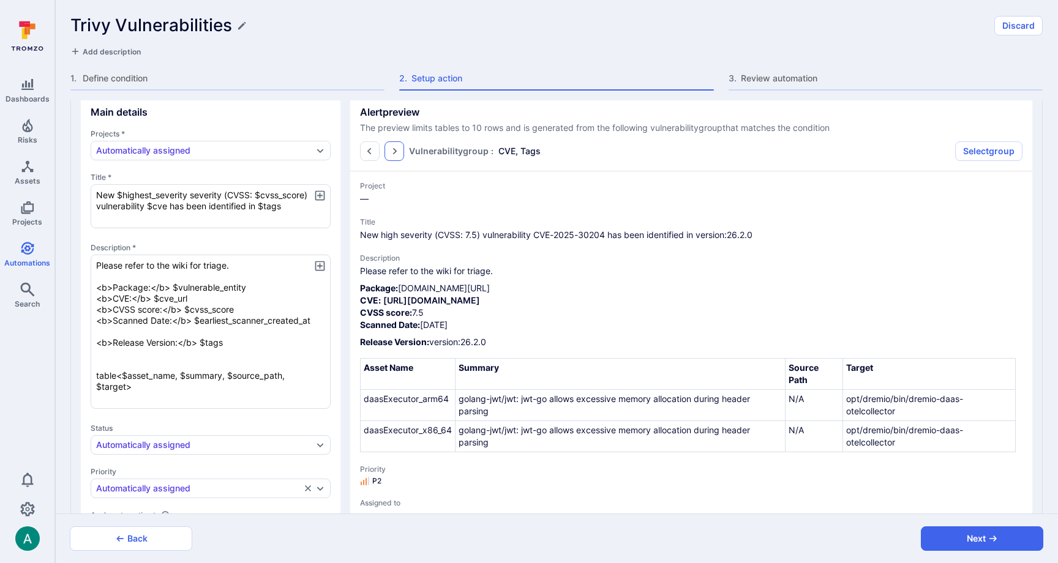
click at [392, 148] on icon "Go to the next page" at bounding box center [394, 151] width 10 height 10
type textarea "x"
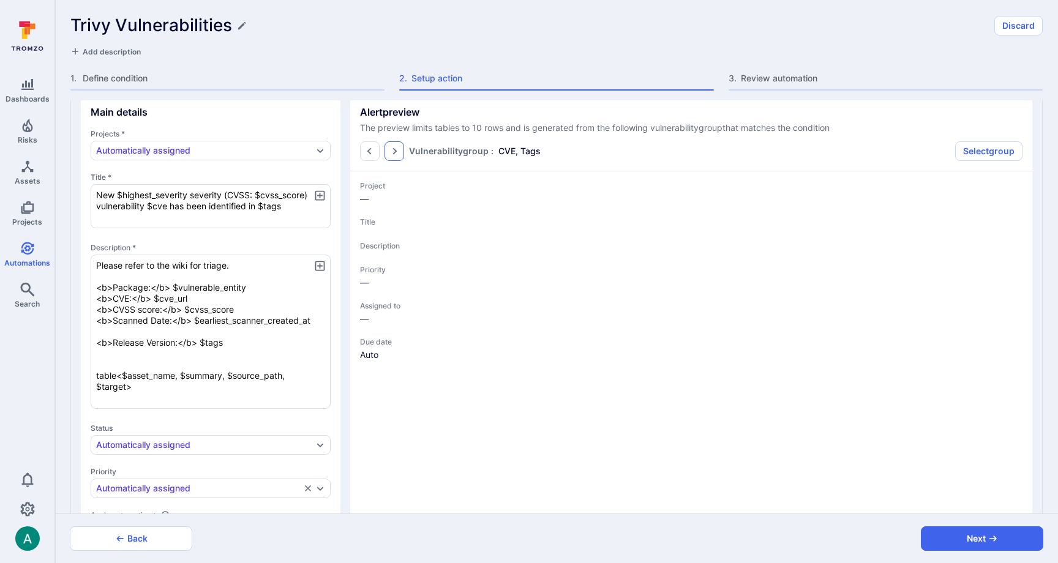
type textarea "x"
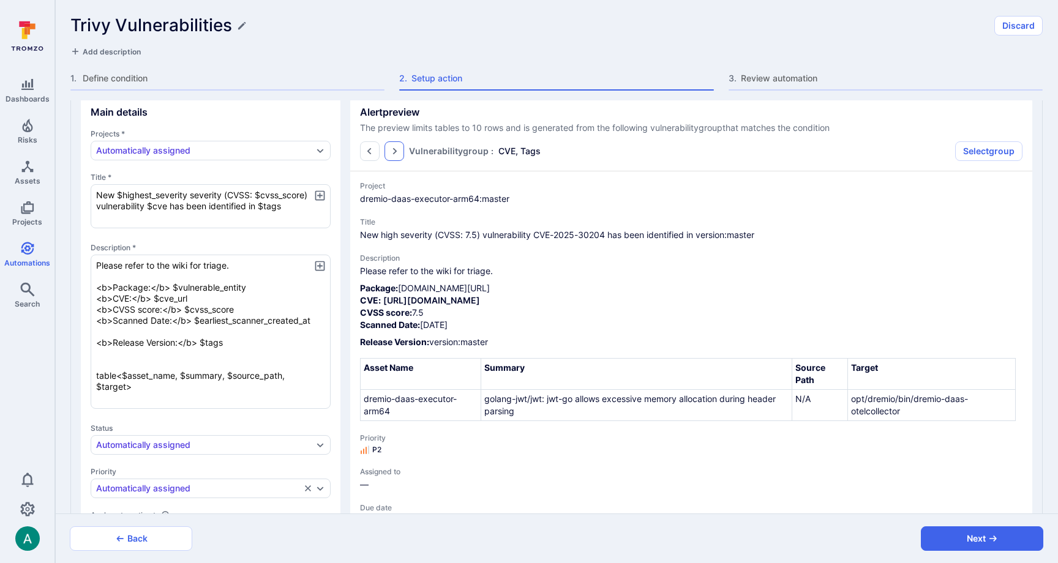
click at [392, 148] on icon "Go to the next page" at bounding box center [394, 151] width 10 height 10
click at [397, 148] on icon "Go to the next page" at bounding box center [394, 151] width 10 height 10
click at [517, 126] on span "The preview limits tables to 10 rows and is generated from the following vulner…" at bounding box center [691, 128] width 662 height 12
click at [979, 149] on button "Select group" at bounding box center [988, 151] width 67 height 20
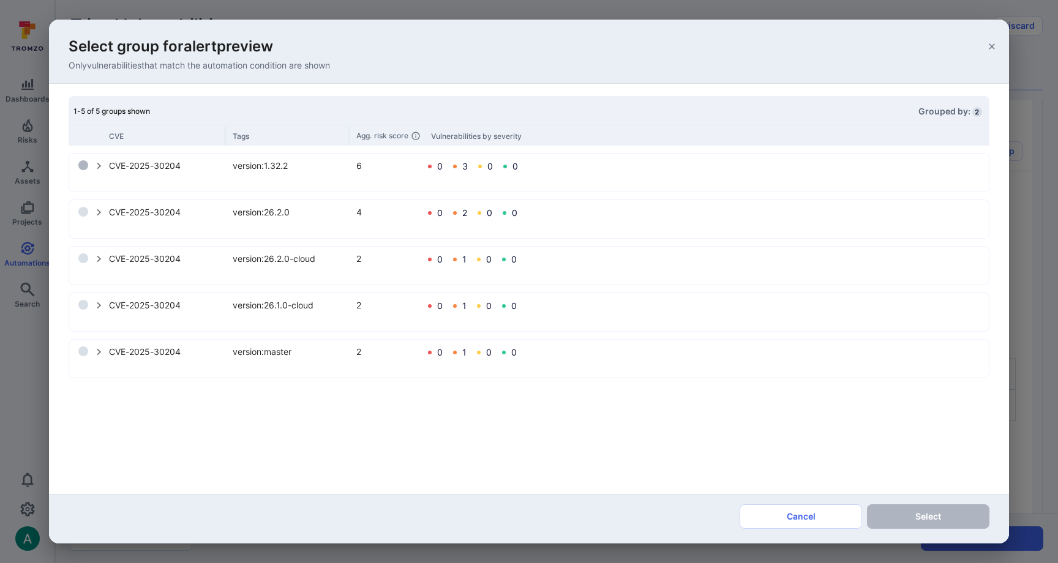
click at [81, 165] on input "select group" at bounding box center [83, 165] width 10 height 10
radio input "true"
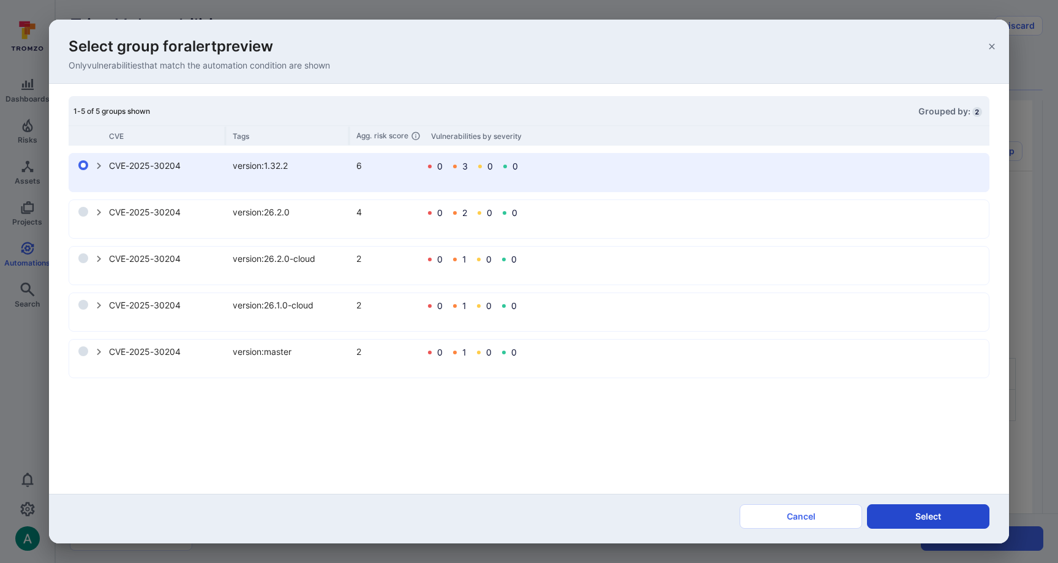
click at [929, 507] on button "Select" at bounding box center [928, 516] width 122 height 24
type textarea "x"
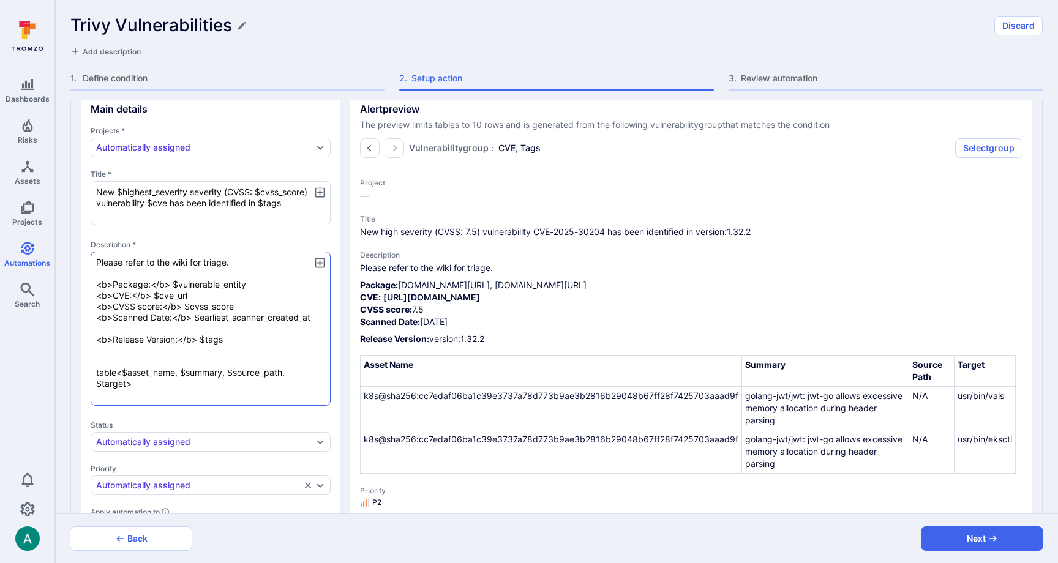
scroll to position [147, 0]
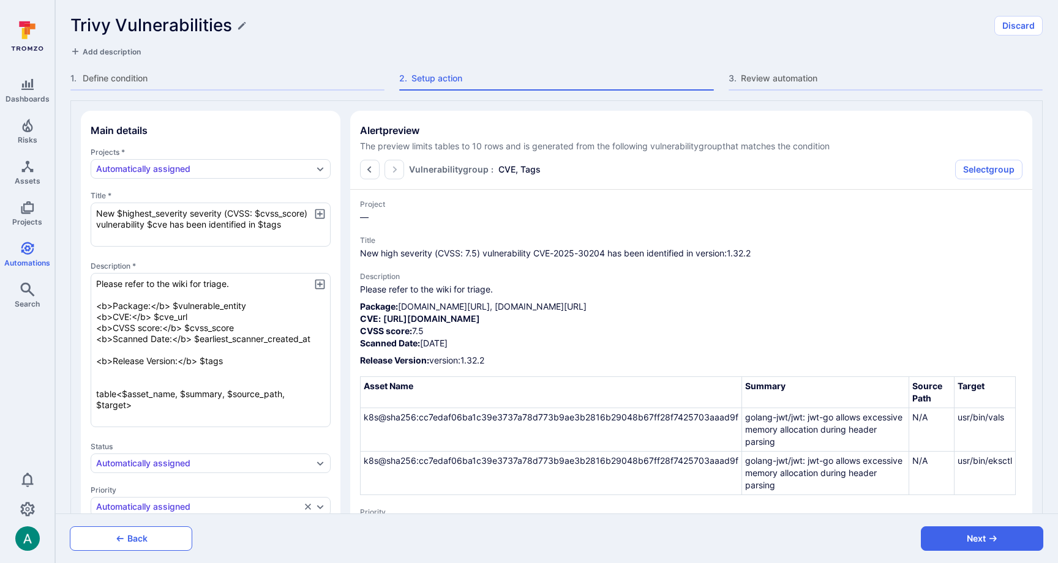
click at [166, 544] on button "Back" at bounding box center [131, 538] width 122 height 24
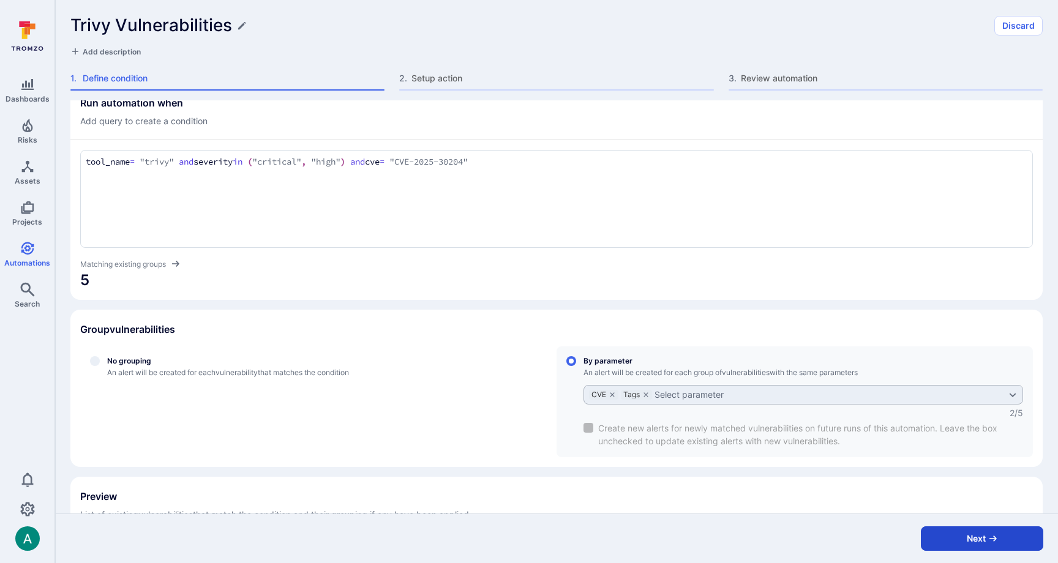
click at [965, 541] on button "Next" at bounding box center [982, 538] width 122 height 24
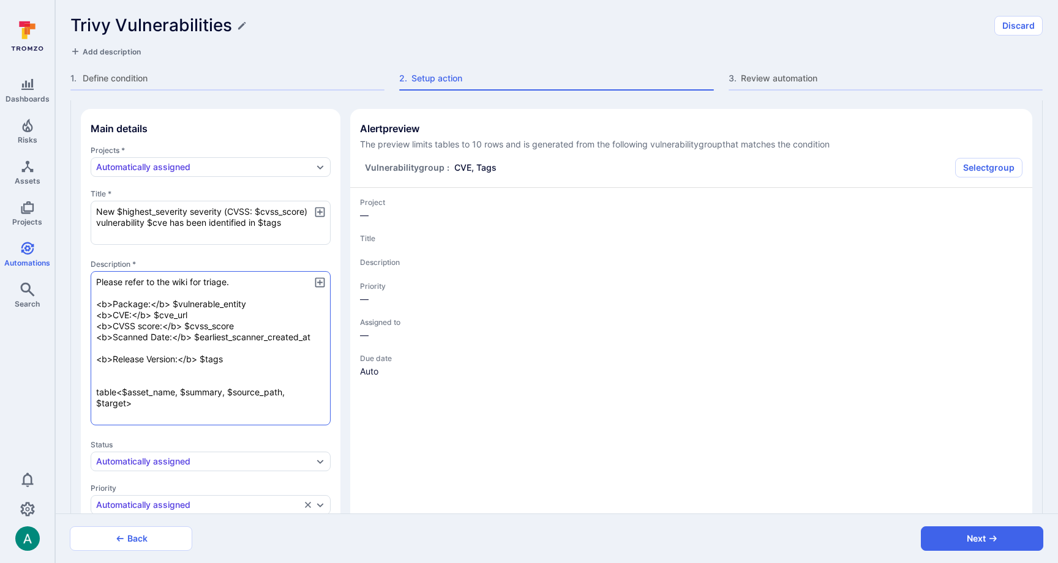
scroll to position [150, 0]
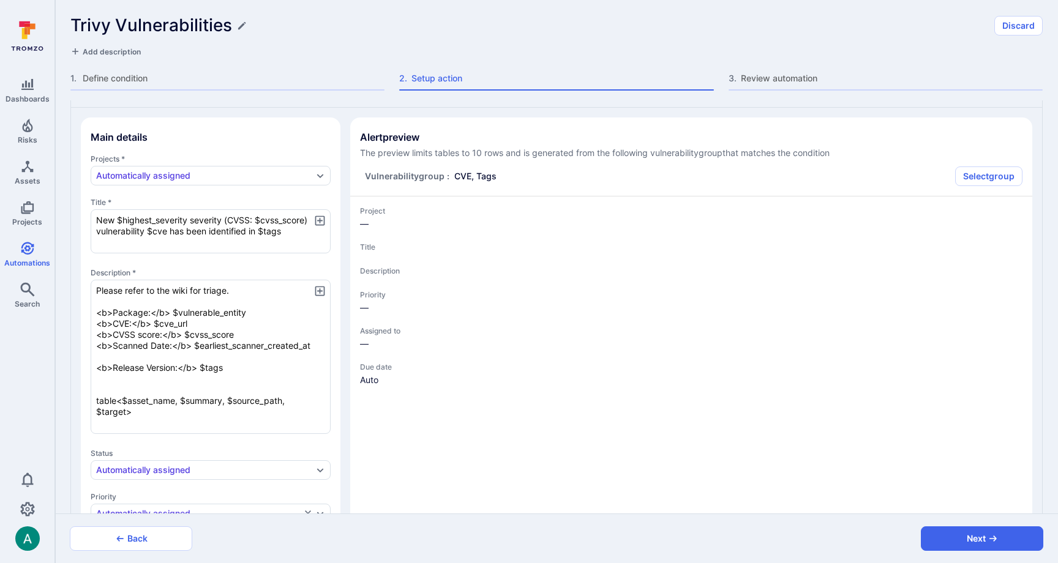
click at [707, 143] on h2 "Alert preview" at bounding box center [691, 137] width 662 height 12
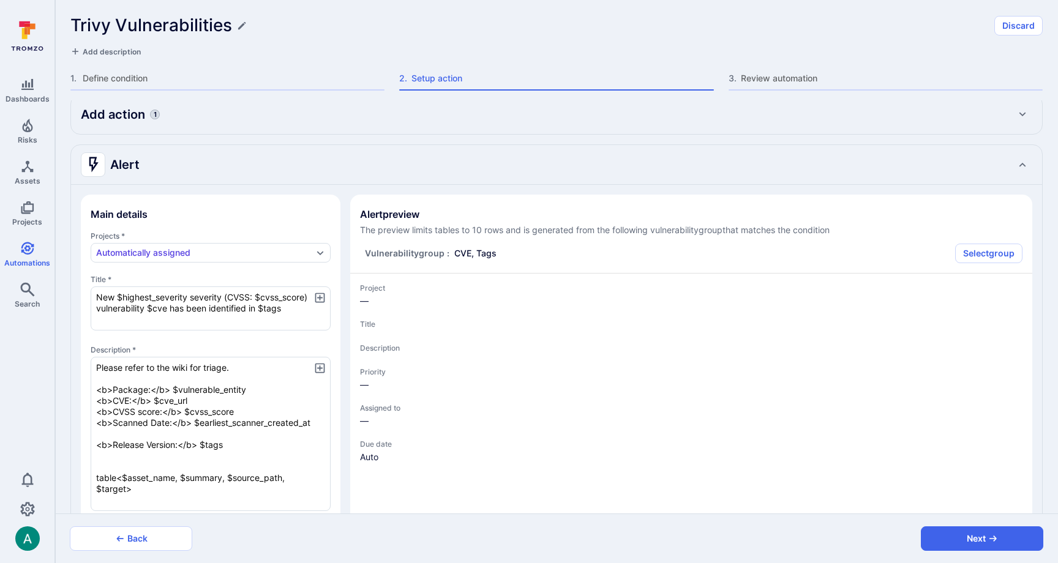
scroll to position [100, 0]
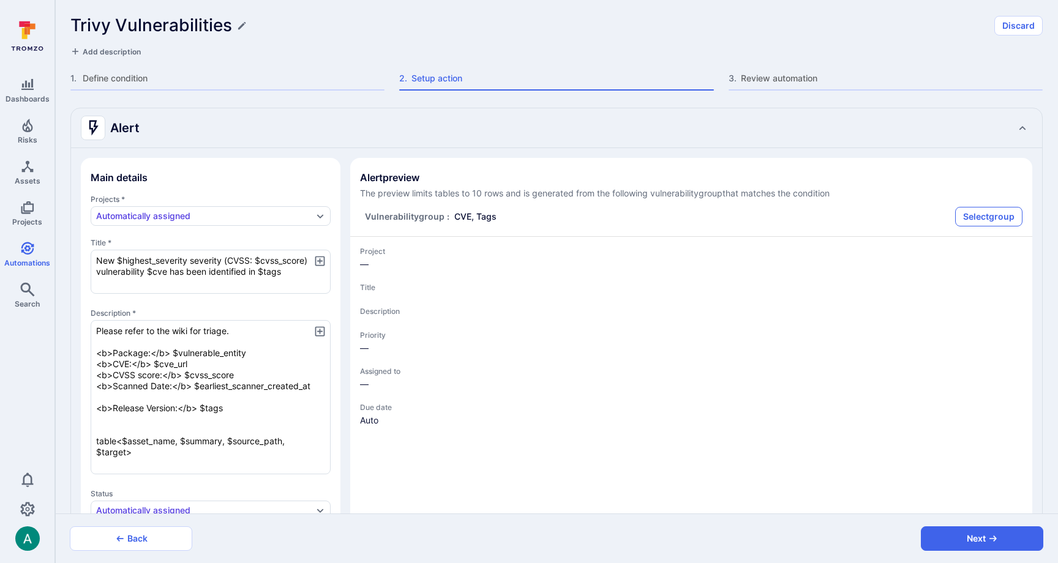
click at [992, 211] on button "Select group" at bounding box center [988, 217] width 67 height 20
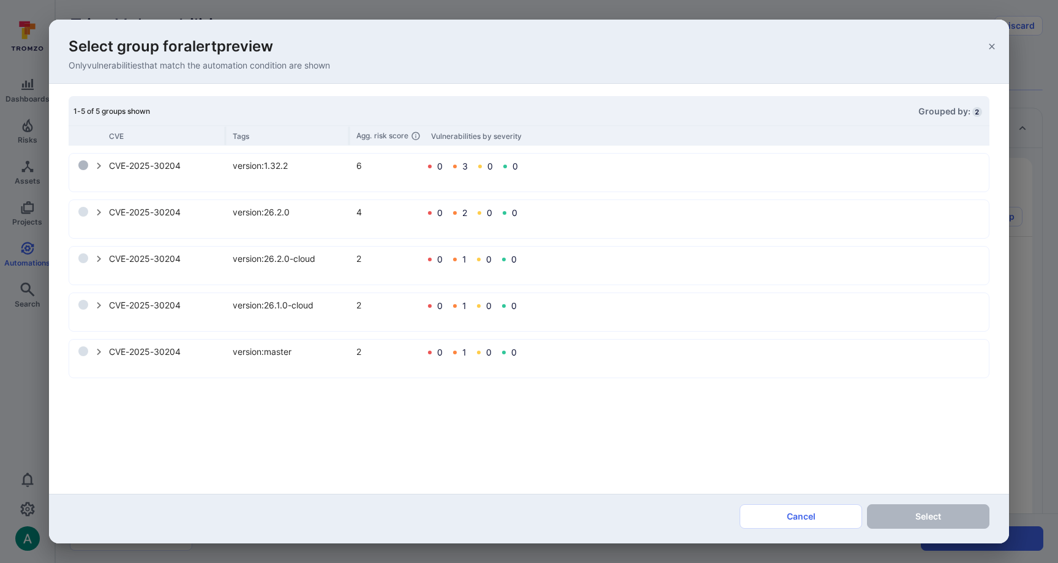
click at [83, 170] on input "select group" at bounding box center [83, 165] width 10 height 10
radio input "true"
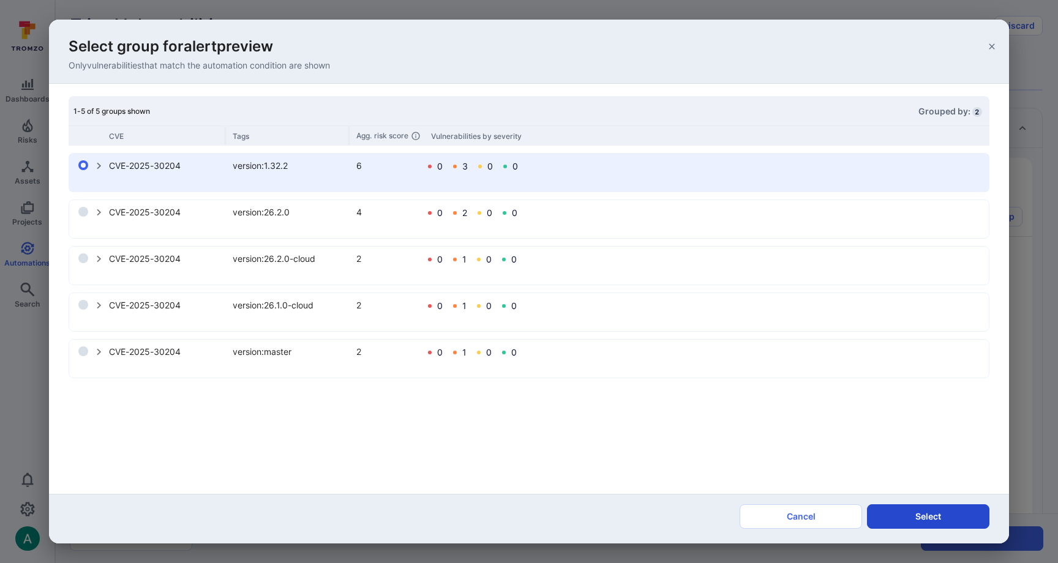
click at [910, 519] on button "Select" at bounding box center [928, 516] width 122 height 24
type textarea "x"
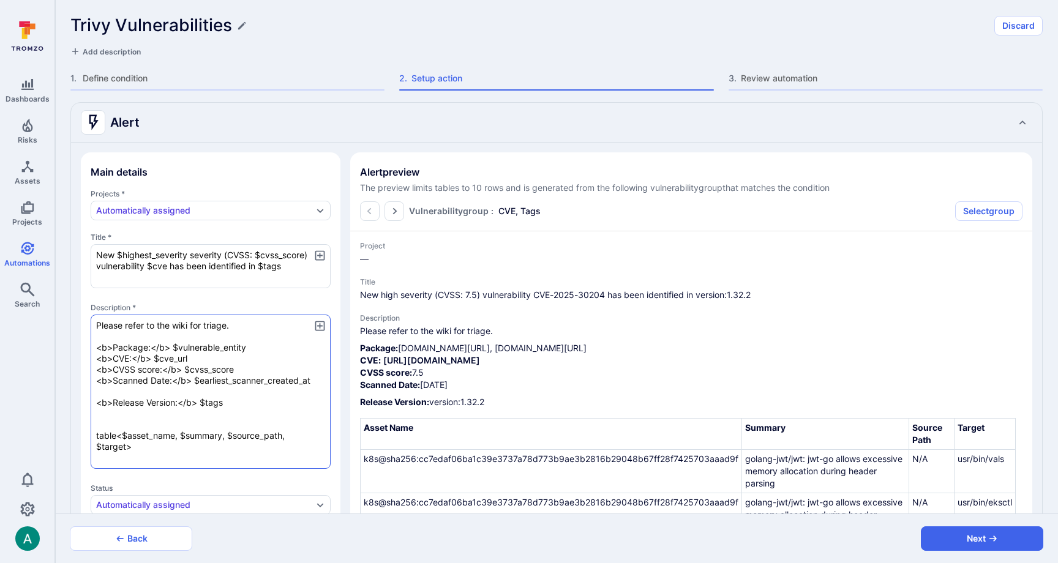
scroll to position [108, 0]
drag, startPoint x: 173, startPoint y: 346, endPoint x: 246, endPoint y: 346, distance: 73.5
click at [246, 346] on textarea "Please refer to the wiki for triage. <b>Package:</b> $vulnerable_entity <b>CVE:…" at bounding box center [211, 389] width 240 height 154
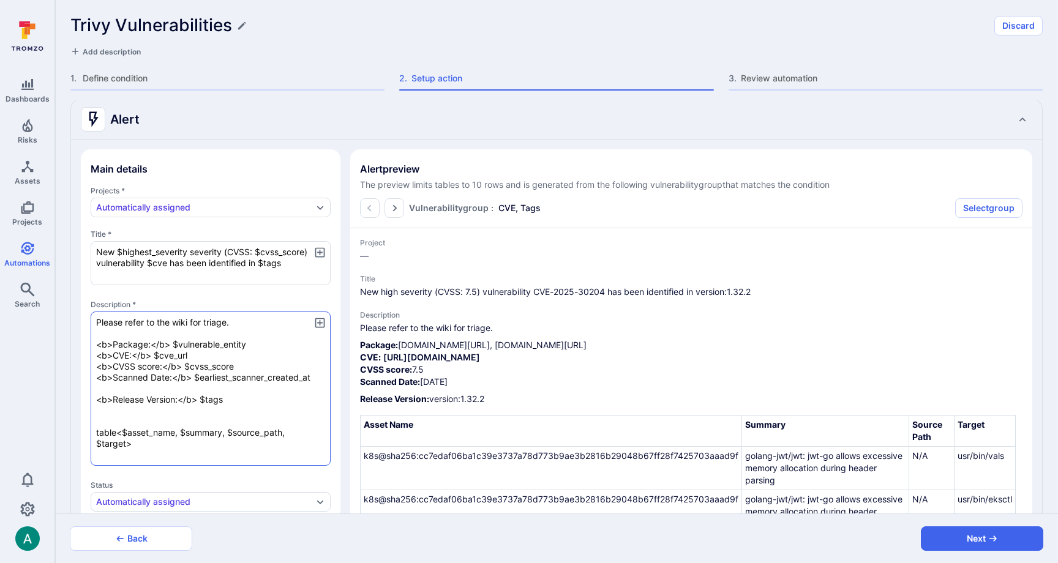
click at [125, 446] on textarea "Please refer to the wiki for triage. <b>Package:</b> $vulnerable_entity <b>CVE:…" at bounding box center [211, 389] width 240 height 154
click at [315, 430] on textarea "Please refer to the wiki for triage. <b>Package:</b> $vulnerable_entity <b>CVE:…" at bounding box center [211, 390] width 240 height 154
paste textarea "vulnerable_entity$"
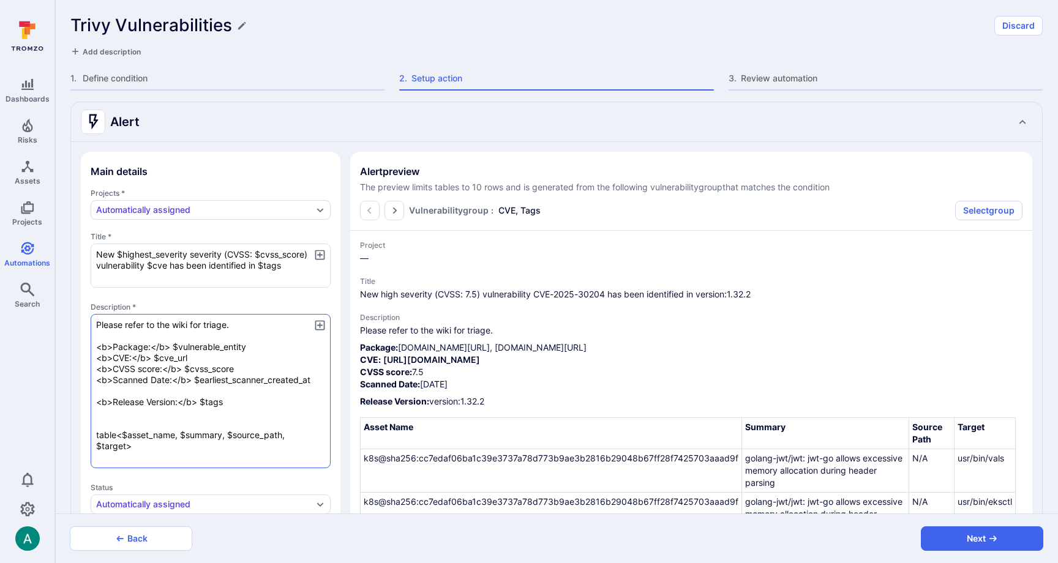
type textarea "x"
type textarea "Please refer to the wiki for triage. <b>Package:</b> $vulnerable_entity <b>CVE:…"
type textarea "x"
type textarea "Please refer to the wiki for triage. <b>Package:</b> $vulnerable_entity <b>CVE:…"
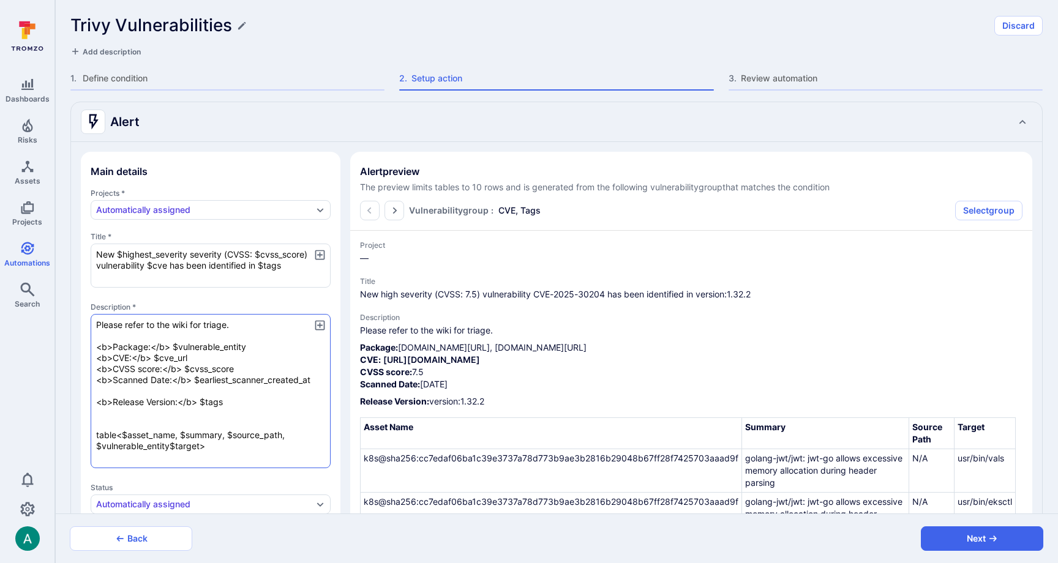
type textarea "x"
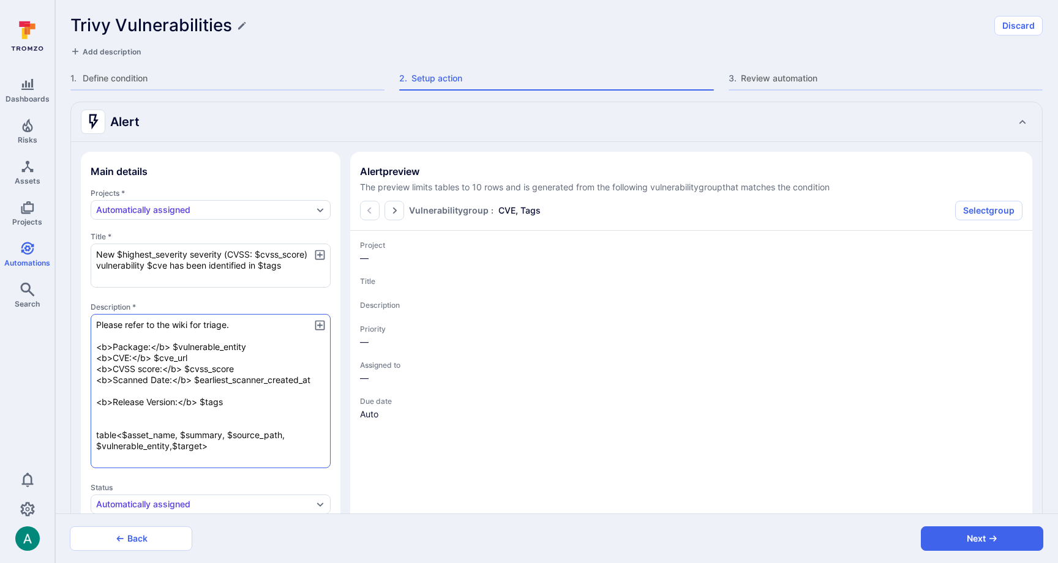
type textarea "x"
type textarea "Please refer to the wiki for triage. <b>Package:</b> $vulnerable_entity <b>CVE:…"
type textarea "x"
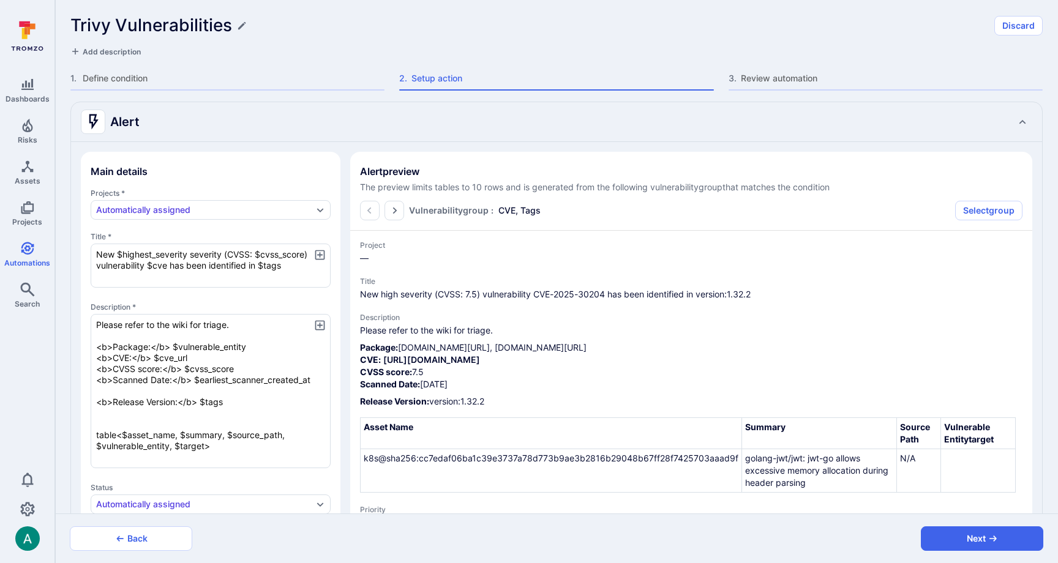
type textarea "x"
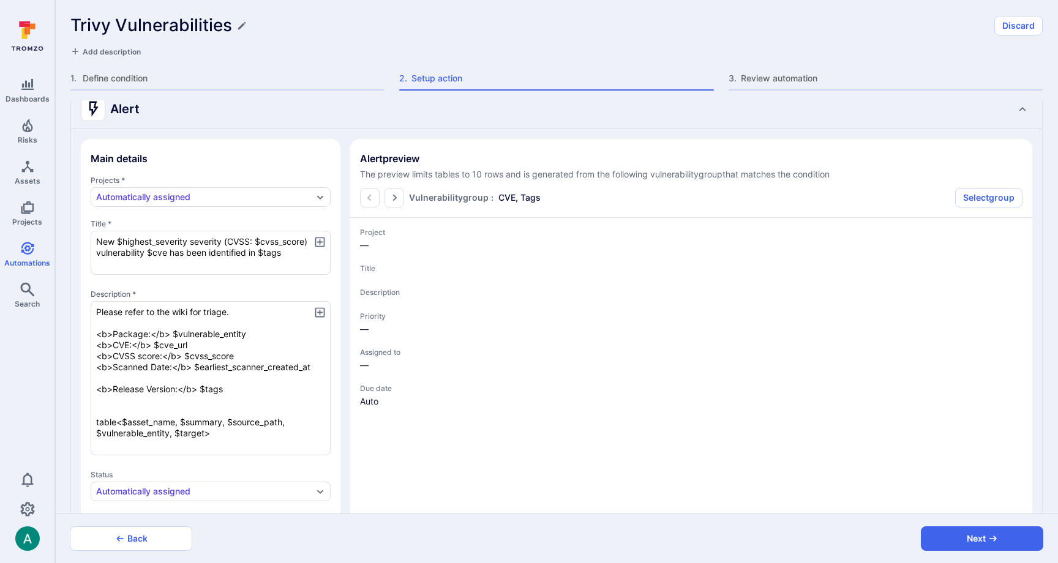
type textarea "x"
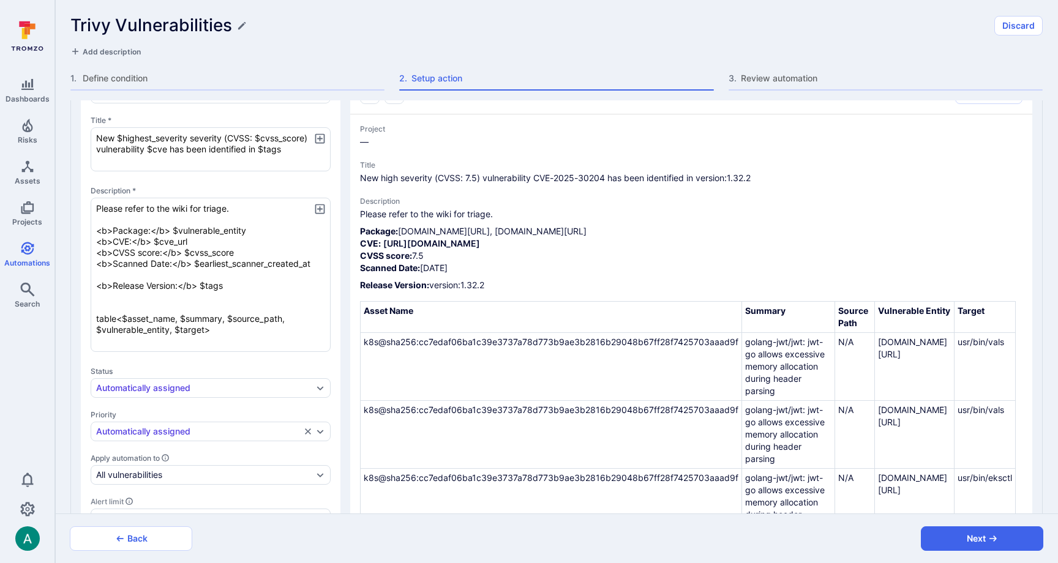
scroll to position [236, 0]
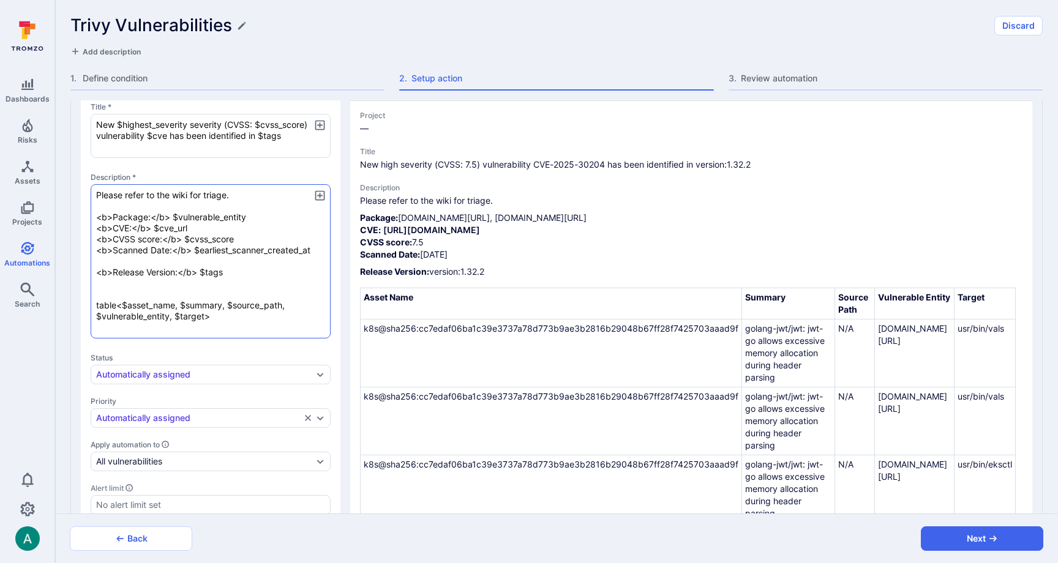
drag, startPoint x: 171, startPoint y: 315, endPoint x: 206, endPoint y: 315, distance: 35.5
click at [206, 315] on textarea "Please refer to the wiki for triage. <b>Package:</b> $vulnerable_entity <b>CVE:…" at bounding box center [211, 261] width 240 height 154
type textarea "x"
type textarea "Please refer to the wiki for triage. <b>Package:</b> $vulnerable_entity <b>CVE:…"
type textarea "x"
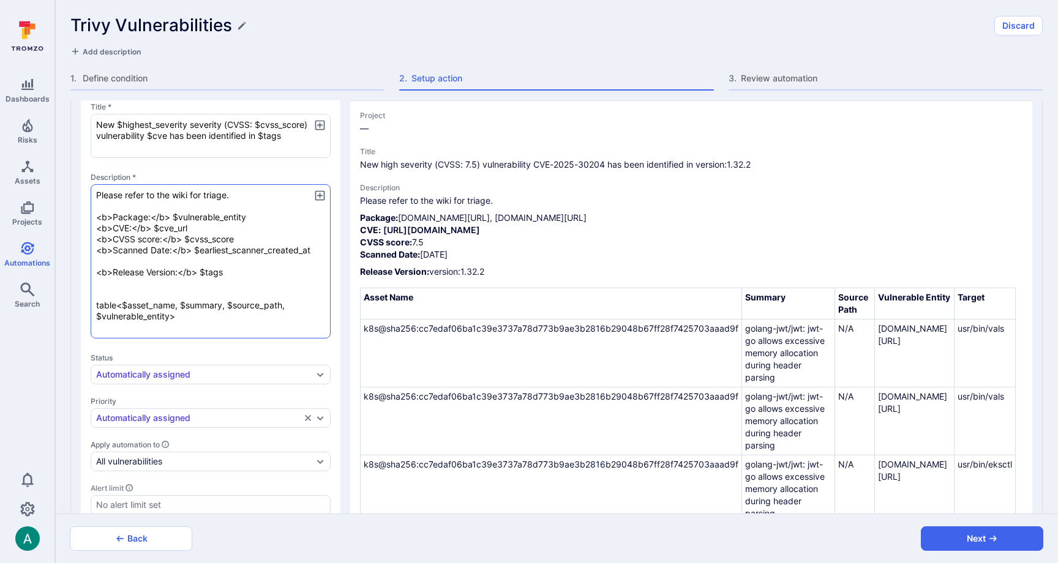
click at [247, 293] on textarea "Please refer to the wiki for triage. <b>Package:</b> $vulnerable_entity <b>CVE:…" at bounding box center [211, 261] width 240 height 154
type textarea "x"
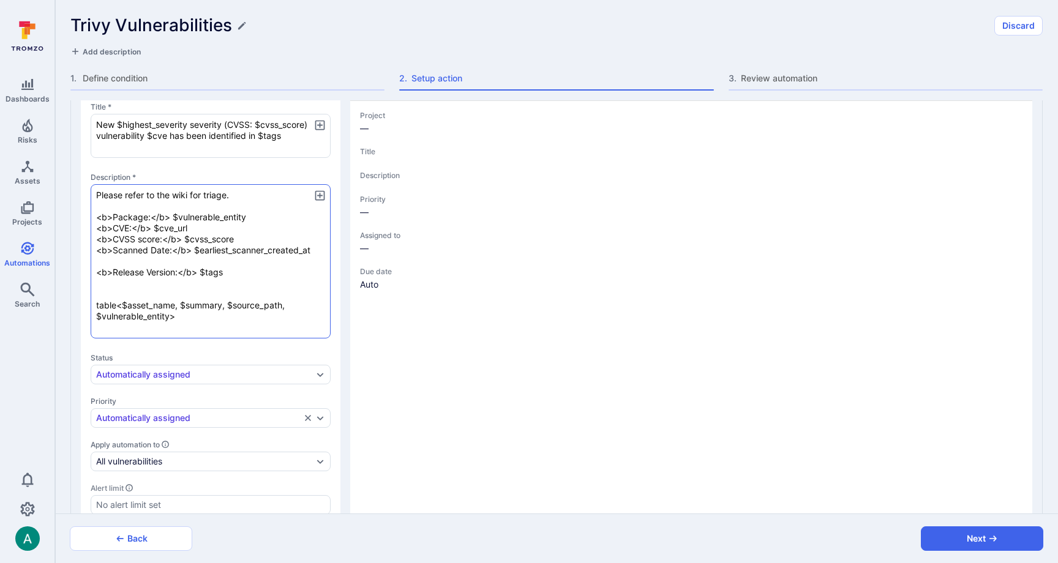
type textarea "x"
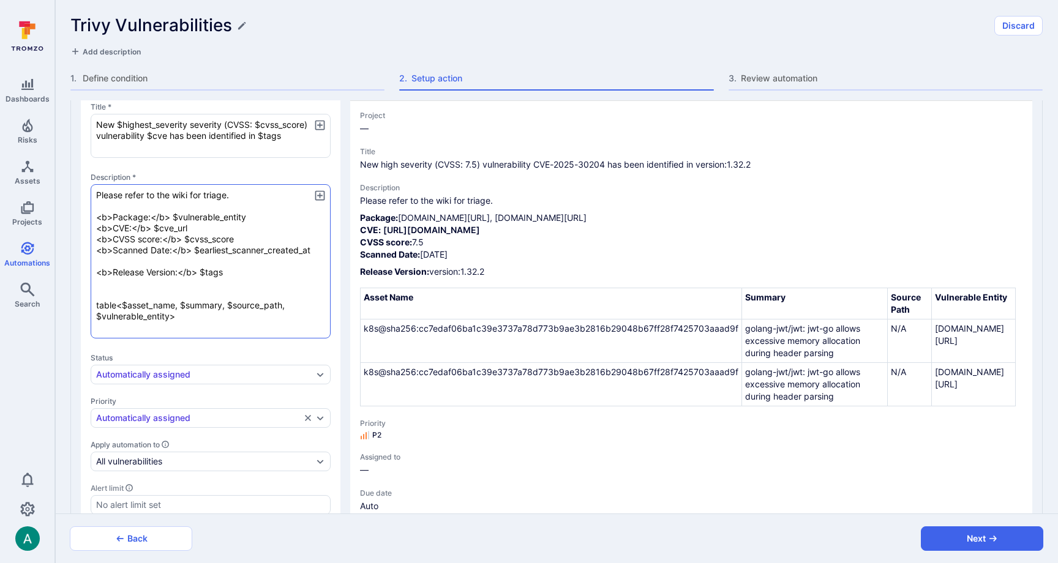
type textarea "x"
type textarea "Please refer to the wiki for triage. <b>Package:</b> $vulnerable_entity <b>CVE:…"
type textarea "x"
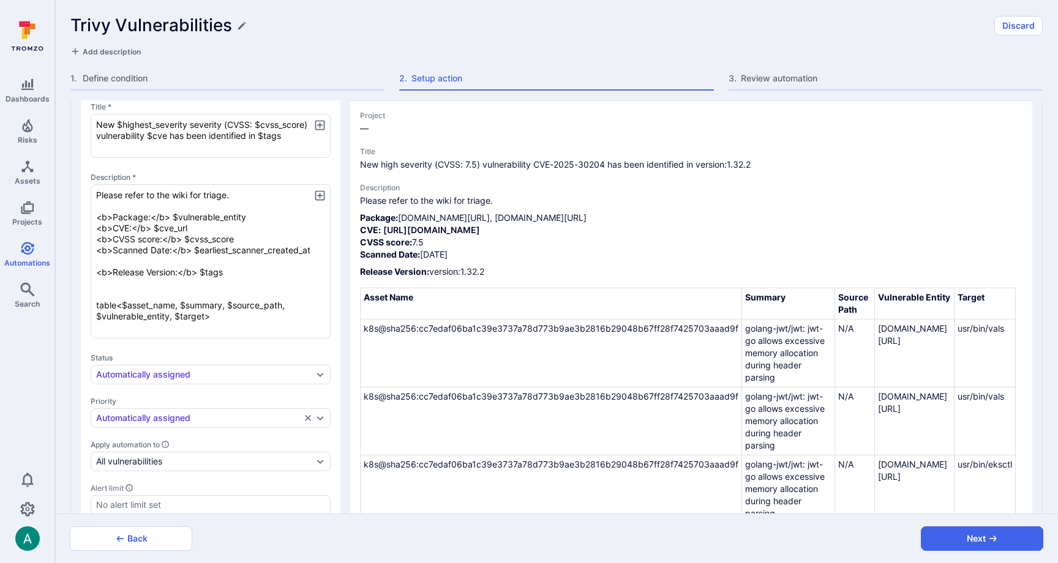
type textarea "Please refer to the wiki for triage. <b>Package:</b> $vulnerable_entity <b>CVE:…"
click at [219, 315] on textarea "Please refer to the wiki for triage. <b>Package:</b> $vulnerable_entity <b>CVE:…" at bounding box center [211, 261] width 240 height 154
drag, startPoint x: 162, startPoint y: 309, endPoint x: 90, endPoint y: 304, distance: 71.8
click at [90, 304] on section "Main details Projects * Automatically assigned Title * New $highest_severity se…" at bounding box center [211, 273] width 260 height 503
click at [28, 506] on icon "Settings" at bounding box center [27, 509] width 15 height 15
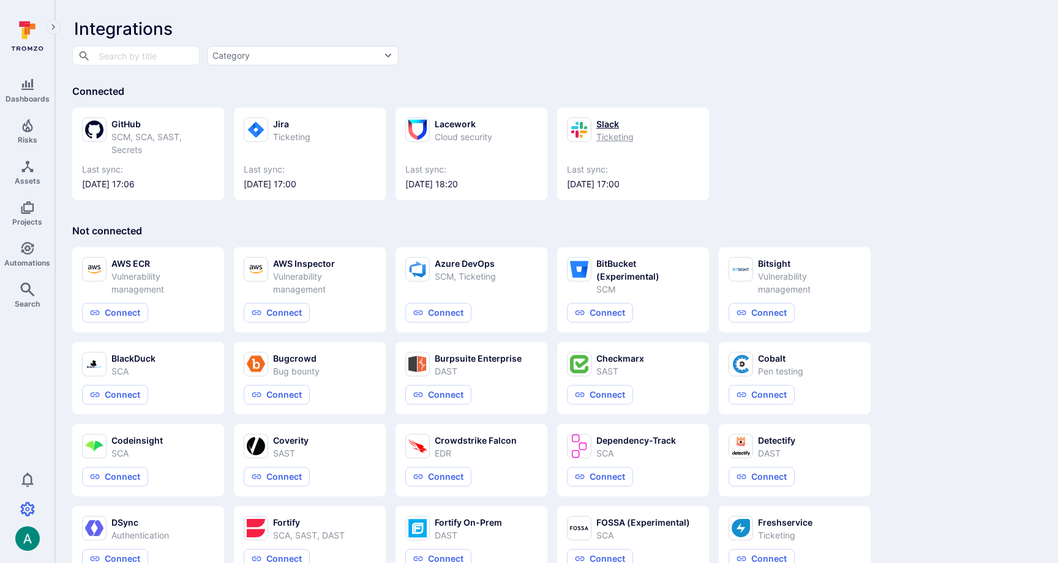
click at [632, 136] on div "Ticketing" at bounding box center [614, 136] width 37 height 13
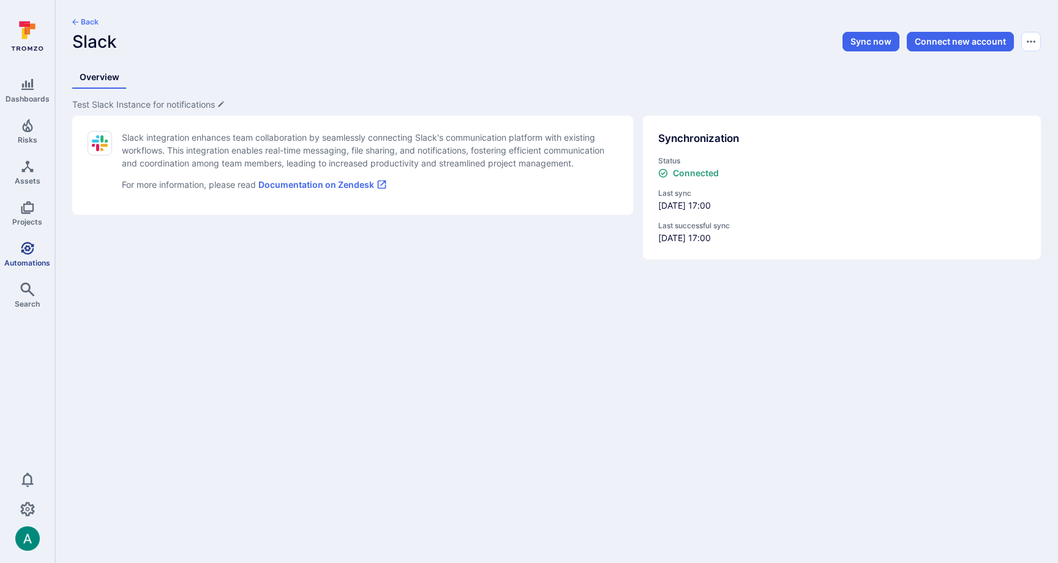
click at [36, 250] on link "Automations" at bounding box center [27, 254] width 54 height 36
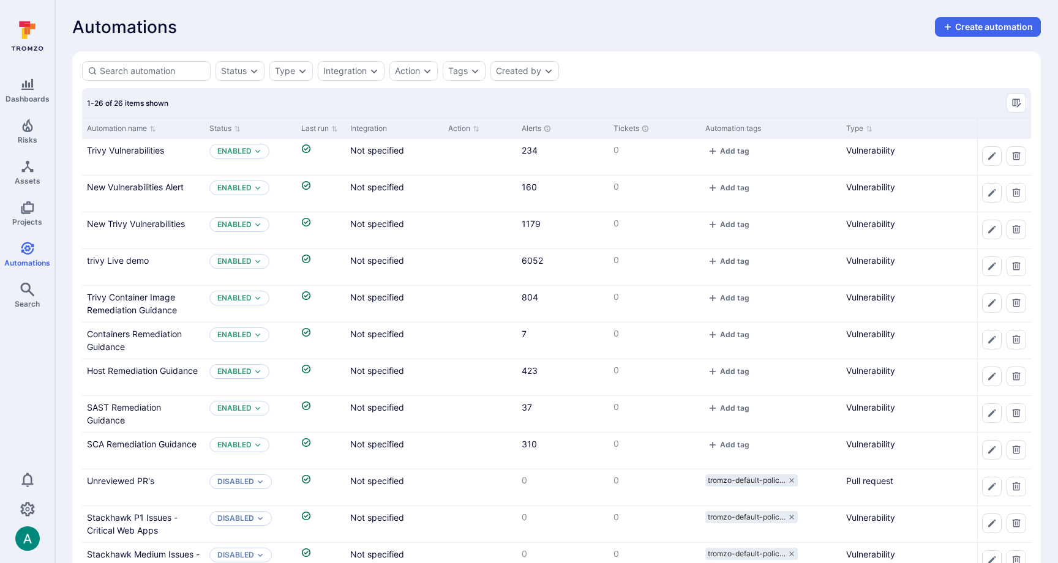
scroll to position [1, 0]
click at [137, 443] on link "SCA Remediation Guidance" at bounding box center [142, 443] width 110 height 10
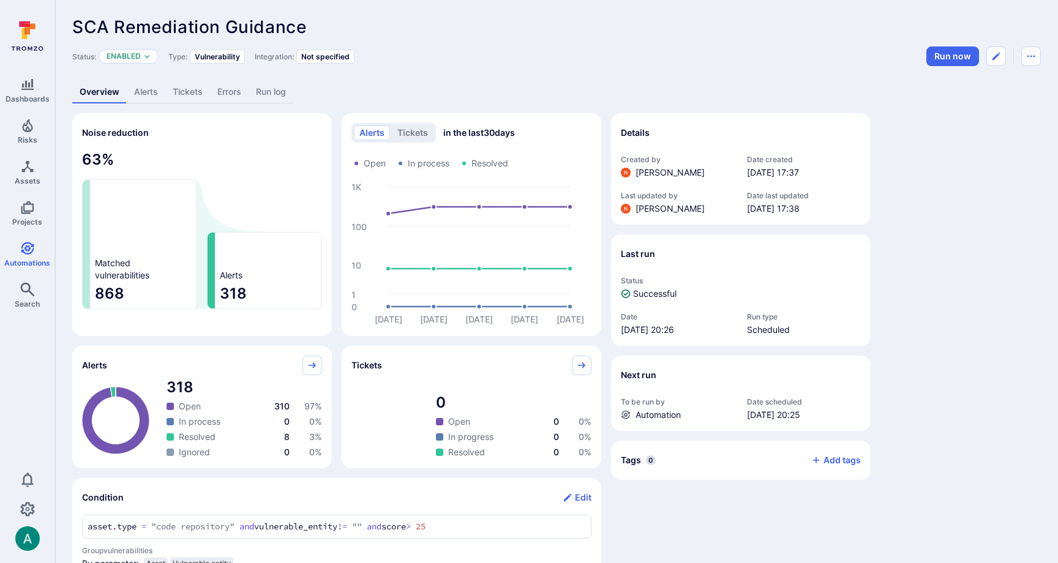
click at [146, 91] on link "Alerts" at bounding box center [146, 92] width 39 height 23
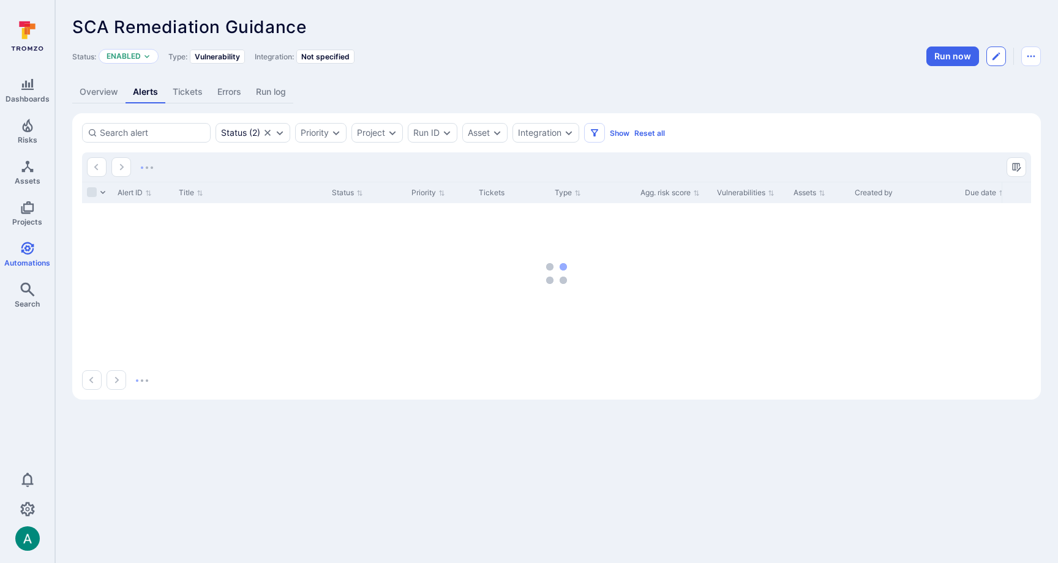
click at [991, 56] on icon "Edit automation" at bounding box center [996, 56] width 10 height 10
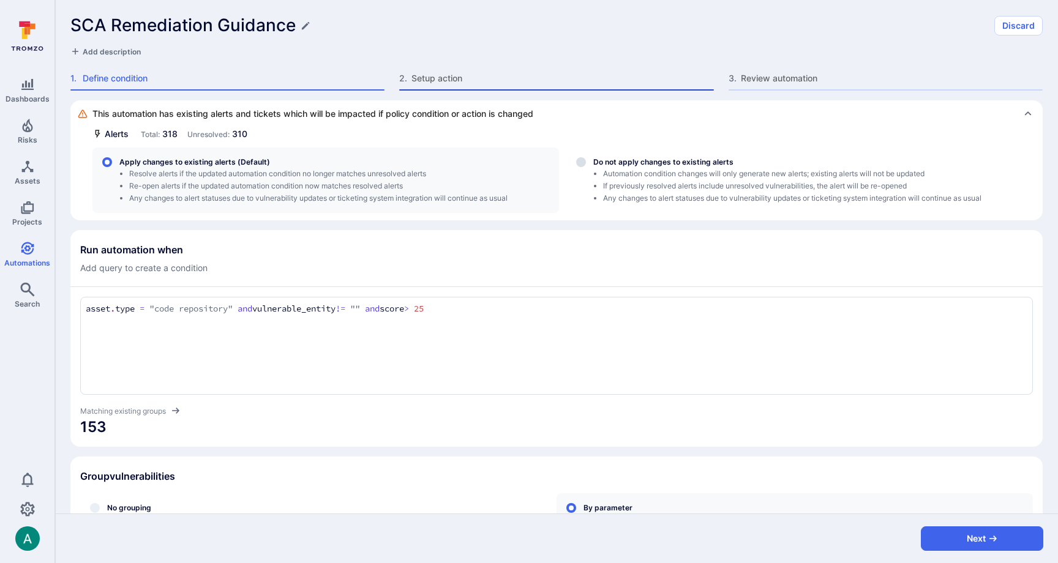
click at [443, 77] on span "Setup action" at bounding box center [562, 78] width 302 height 12
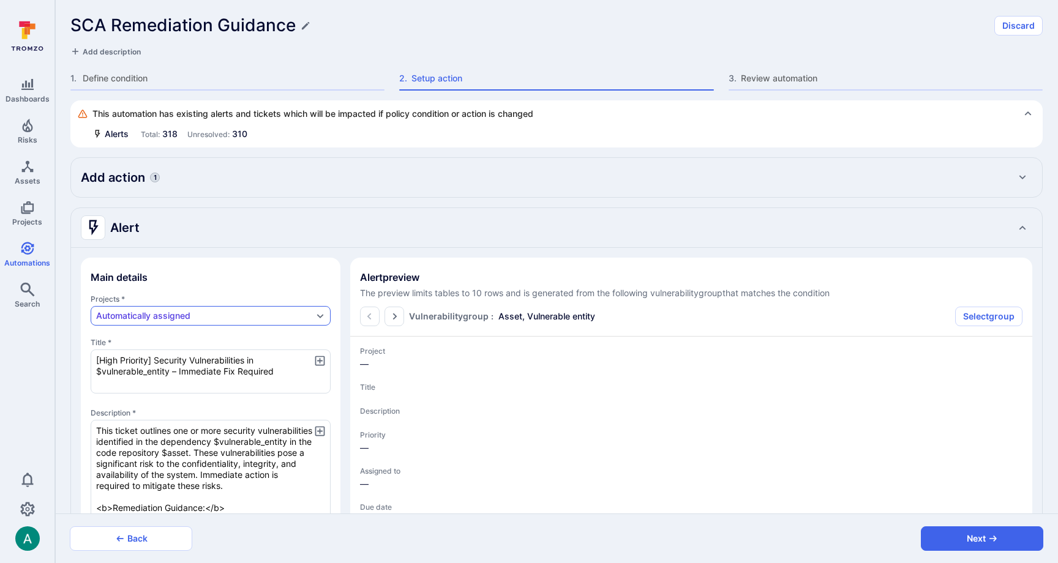
type textarea "x"
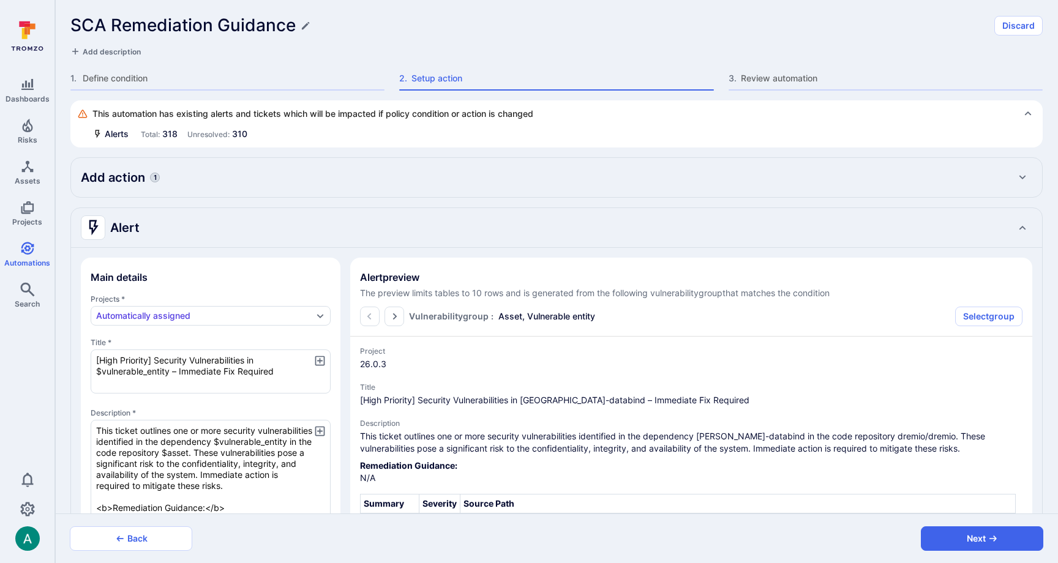
click at [132, 178] on h2 "Add action" at bounding box center [113, 177] width 64 height 17
type textarea "x"
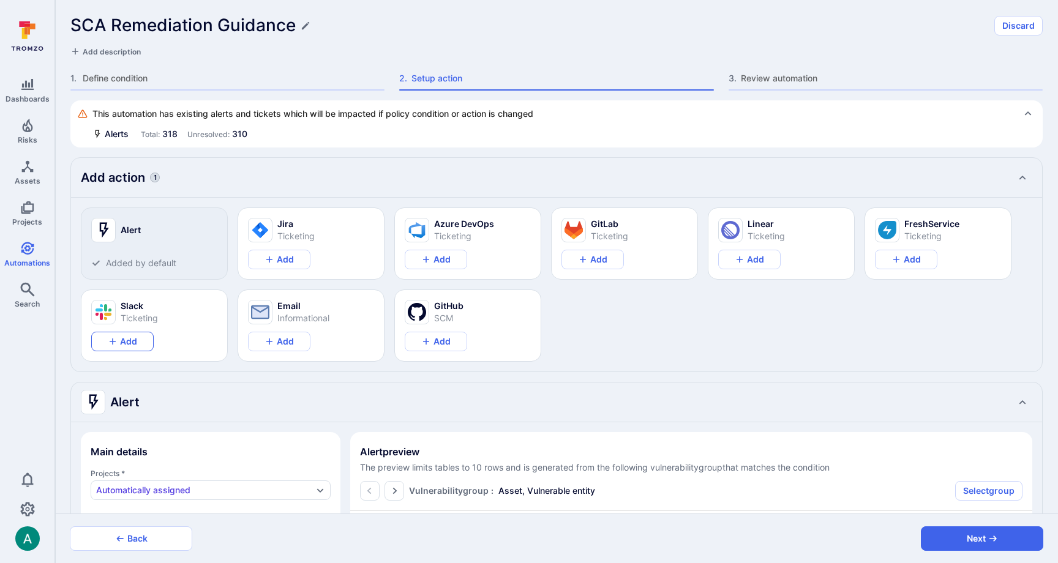
click at [131, 342] on button "Add" at bounding box center [122, 342] width 62 height 20
type textarea "x"
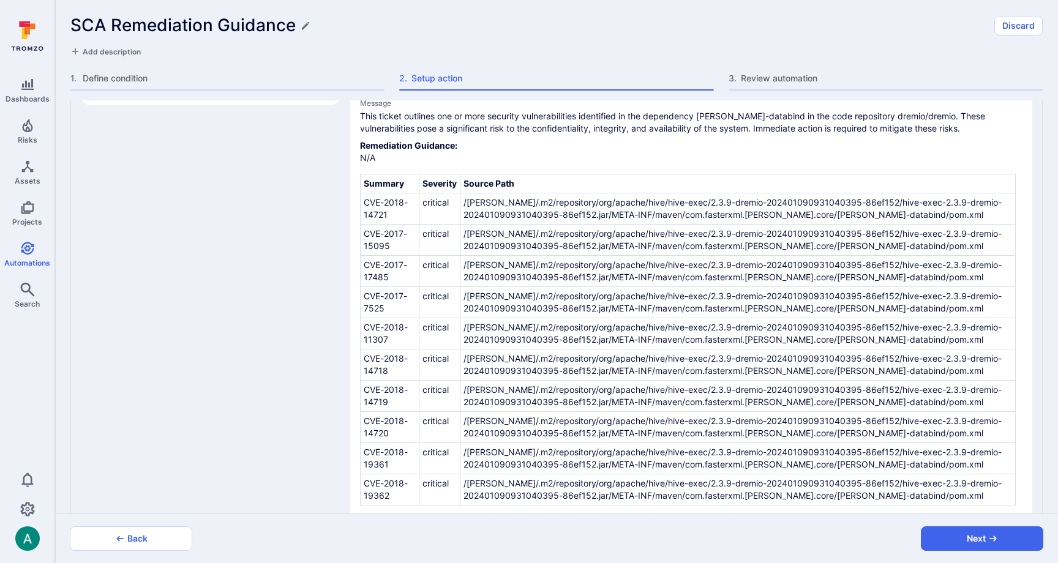
scroll to position [974, 0]
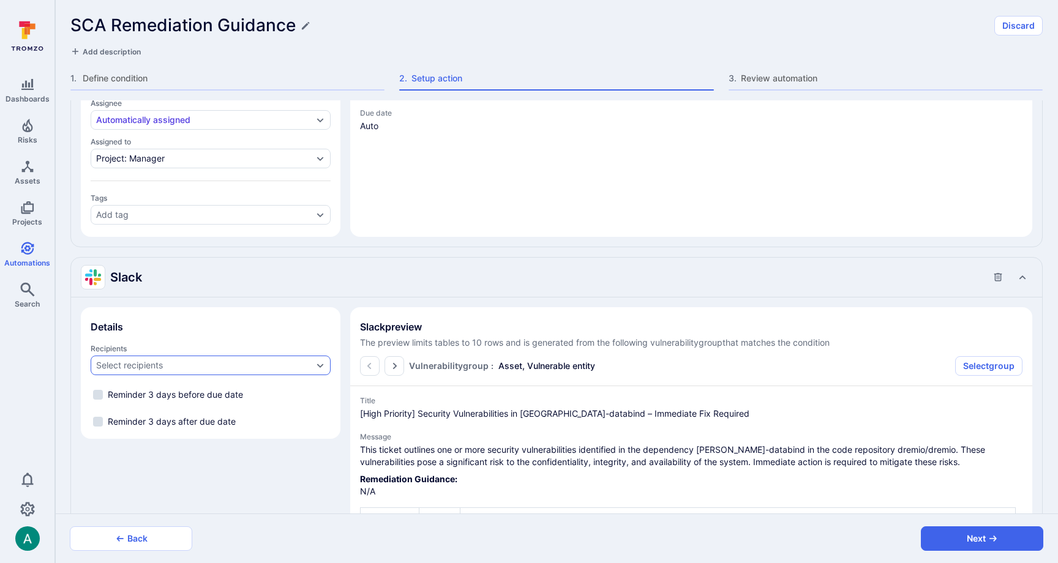
click at [220, 361] on div "Select recipients" at bounding box center [204, 366] width 217 height 10
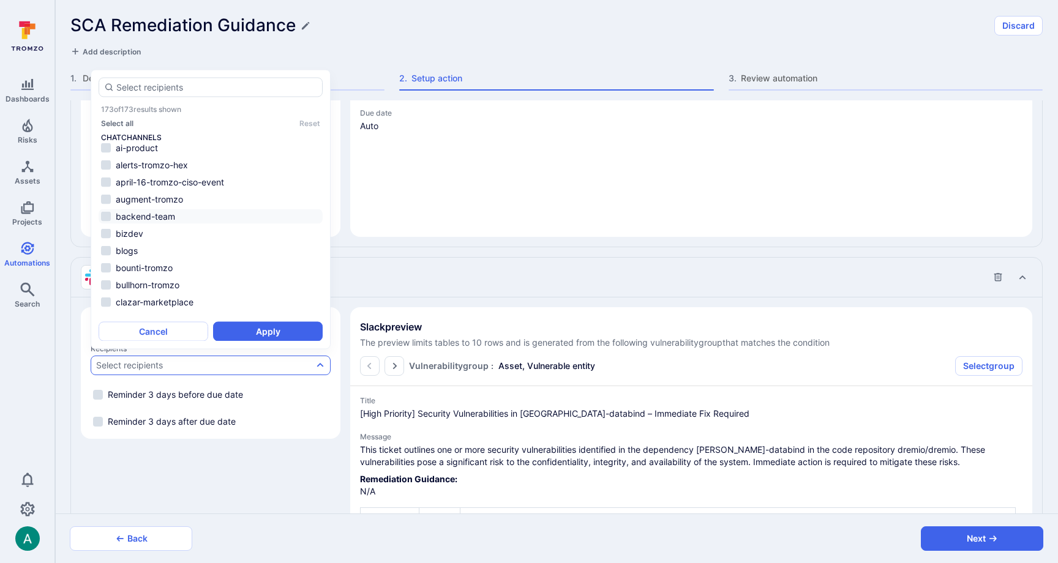
scroll to position [1, 0]
click at [24, 509] on icon "Settings" at bounding box center [27, 509] width 15 height 15
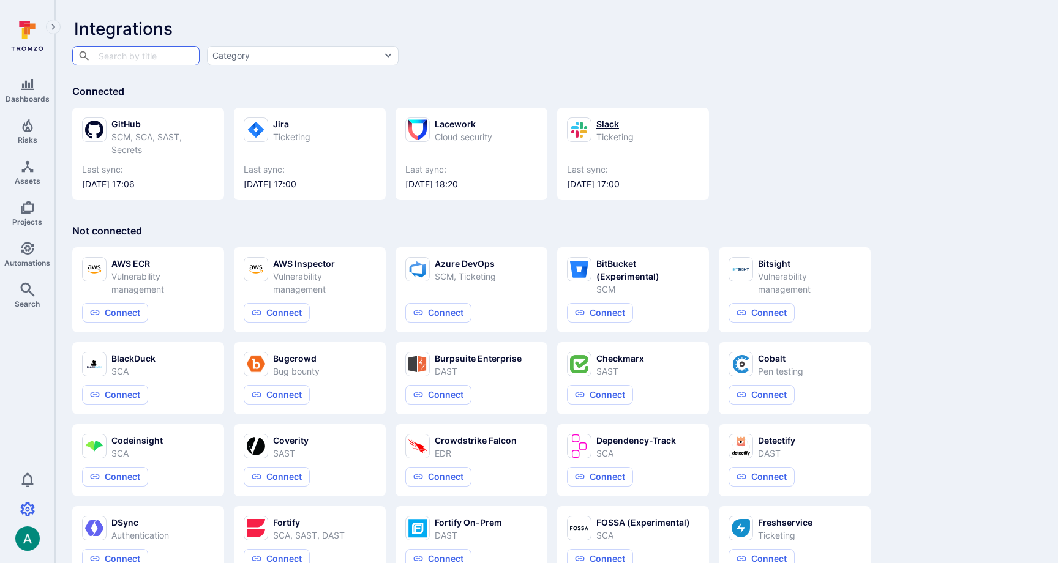
click at [598, 138] on div "Ticketing" at bounding box center [614, 136] width 37 height 13
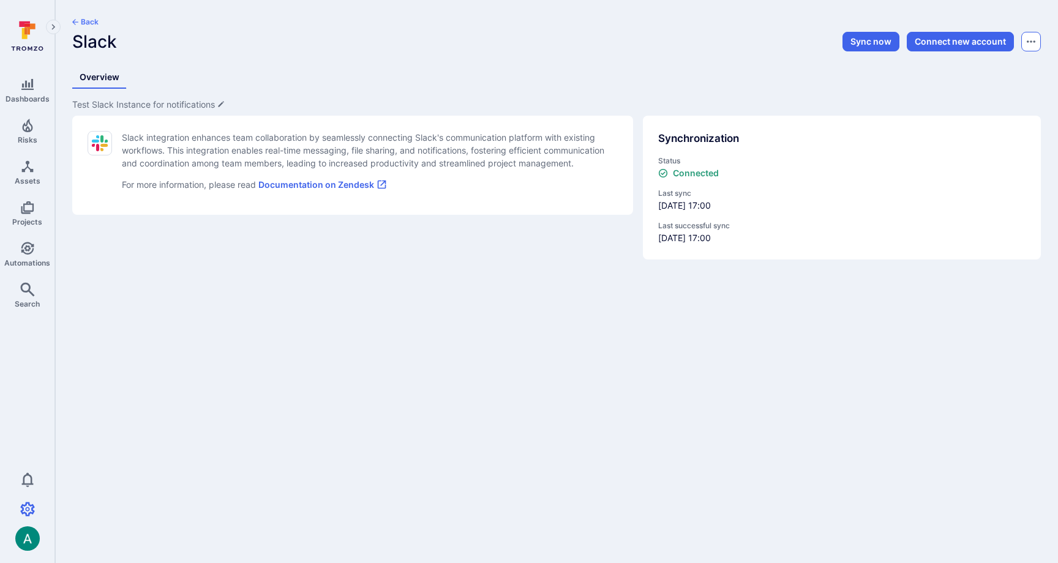
click at [1036, 45] on button "Options menu" at bounding box center [1031, 42] width 20 height 20
click at [998, 75] on button "Delete" at bounding box center [988, 72] width 86 height 13
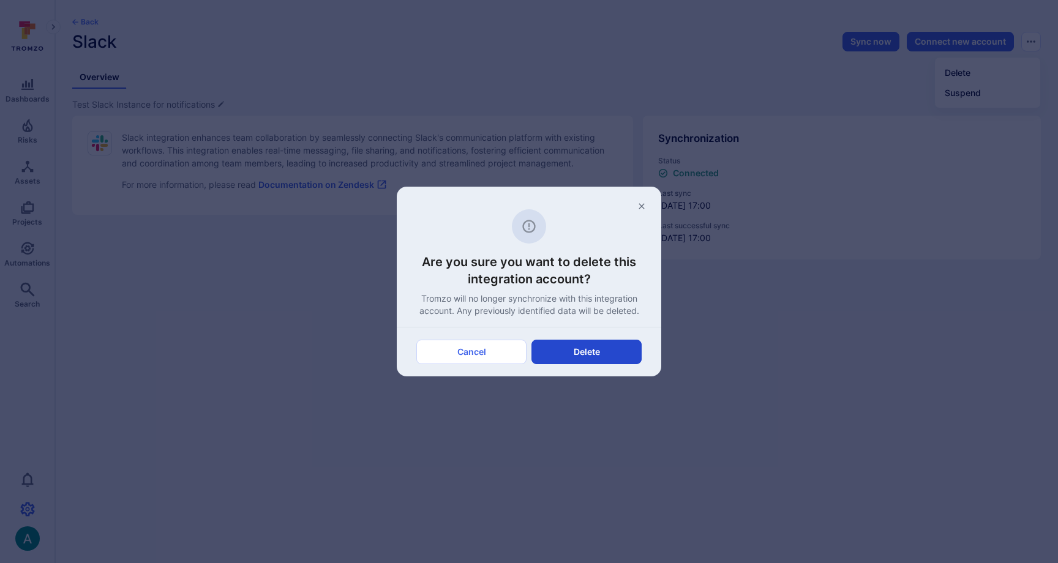
click at [591, 358] on button "Delete" at bounding box center [586, 352] width 110 height 24
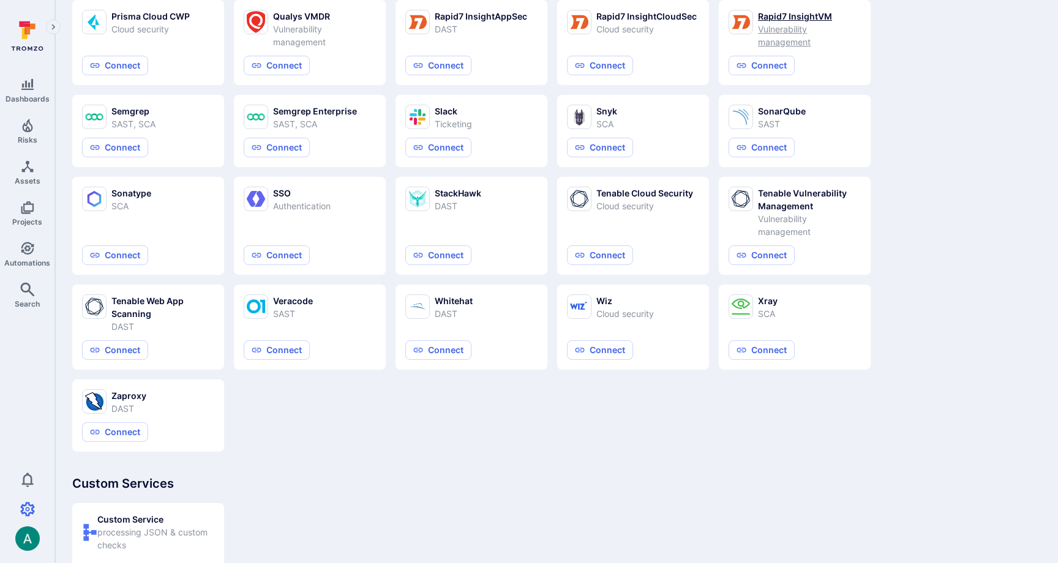
scroll to position [885, 0]
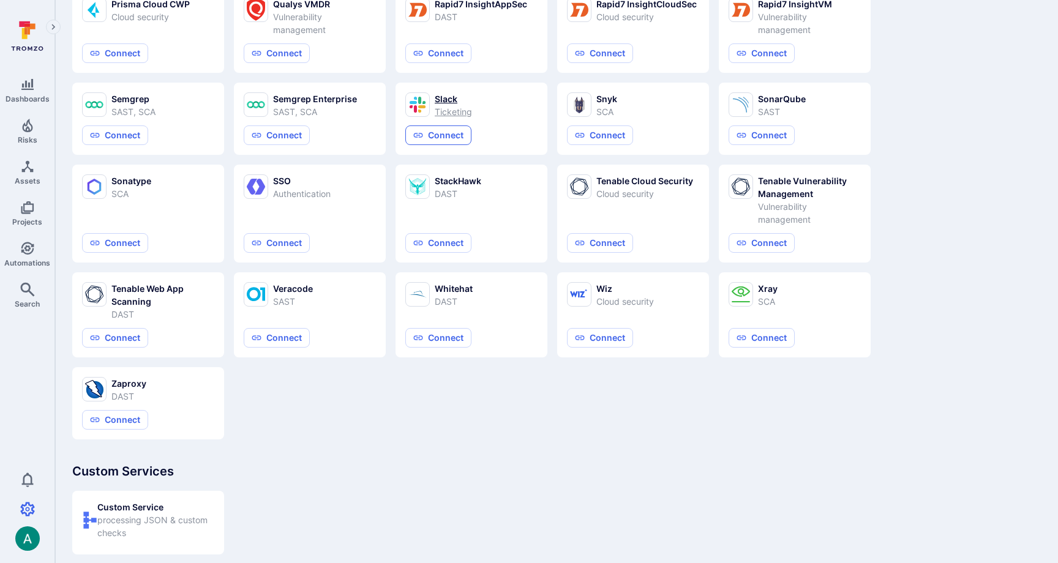
click at [437, 135] on button "Connect" at bounding box center [438, 135] width 66 height 20
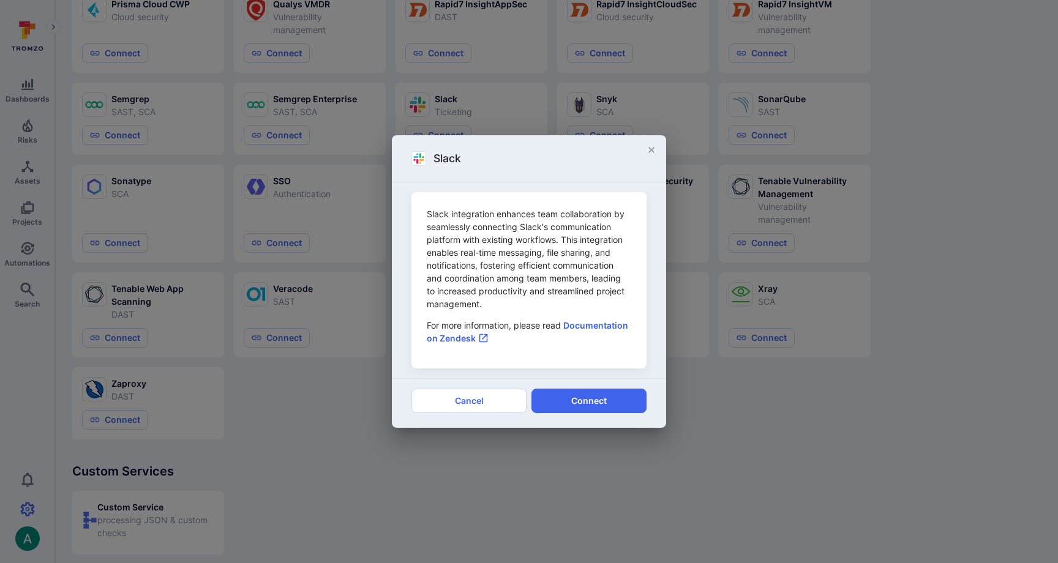
click at [654, 149] on icon "close" at bounding box center [651, 150] width 10 height 10
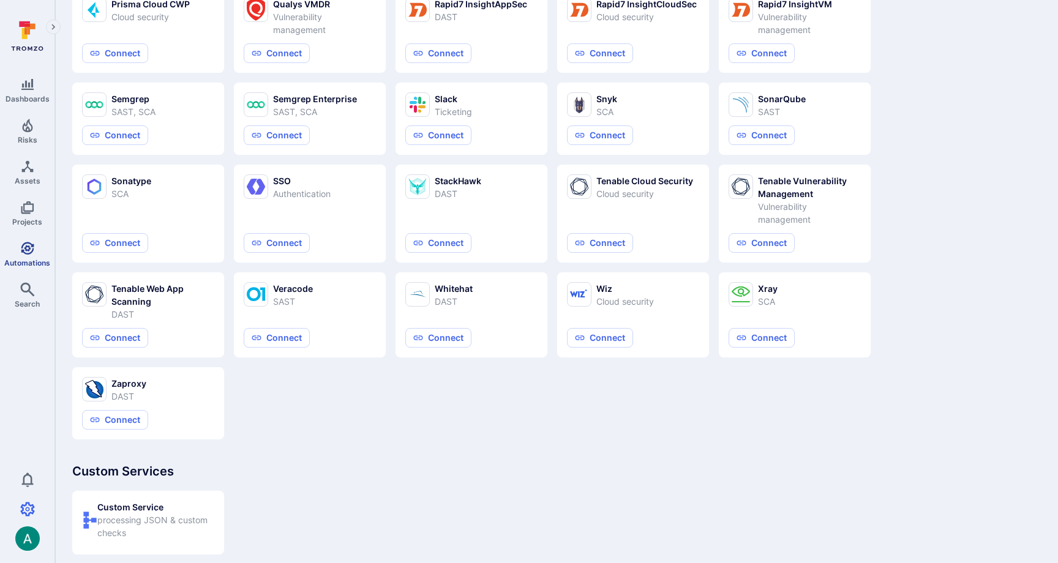
click at [26, 252] on icon "Automations" at bounding box center [27, 248] width 13 height 13
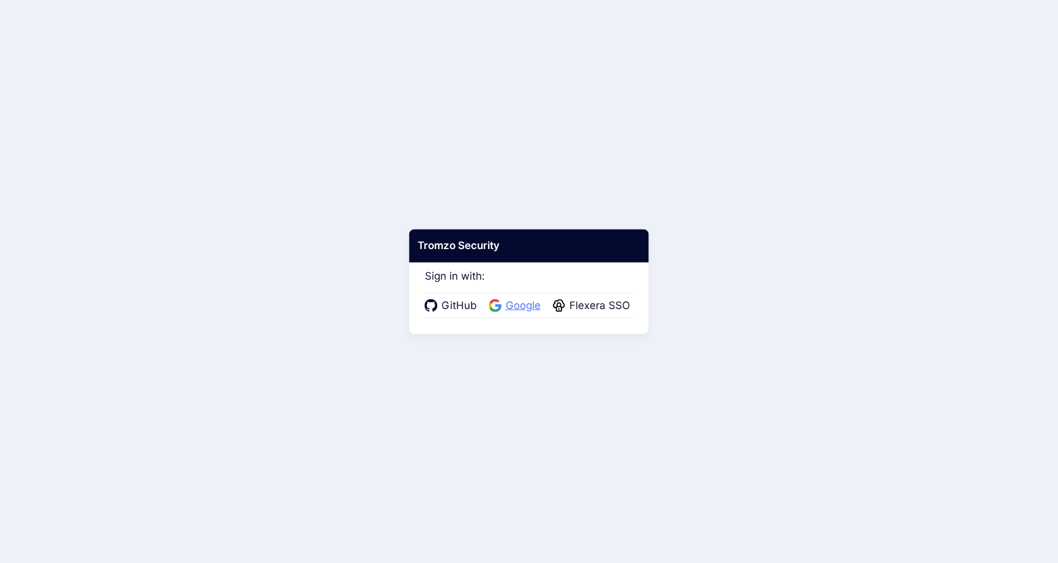
click at [517, 305] on span "Google" at bounding box center [523, 306] width 42 height 16
